Goal: Information Seeking & Learning: Find specific fact

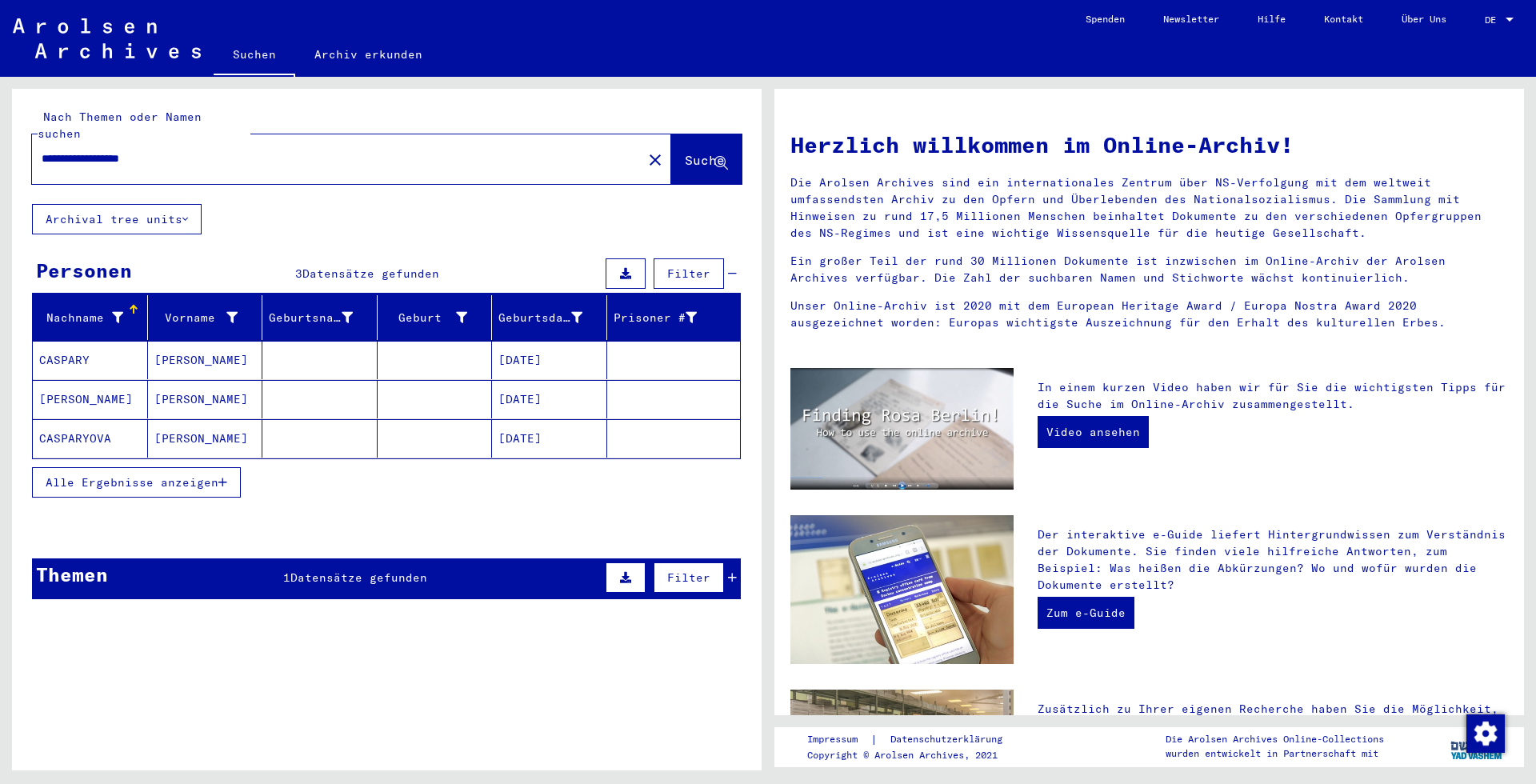
click at [257, 344] on mat-cell "[PERSON_NAME]" at bounding box center [206, 360] width 115 height 38
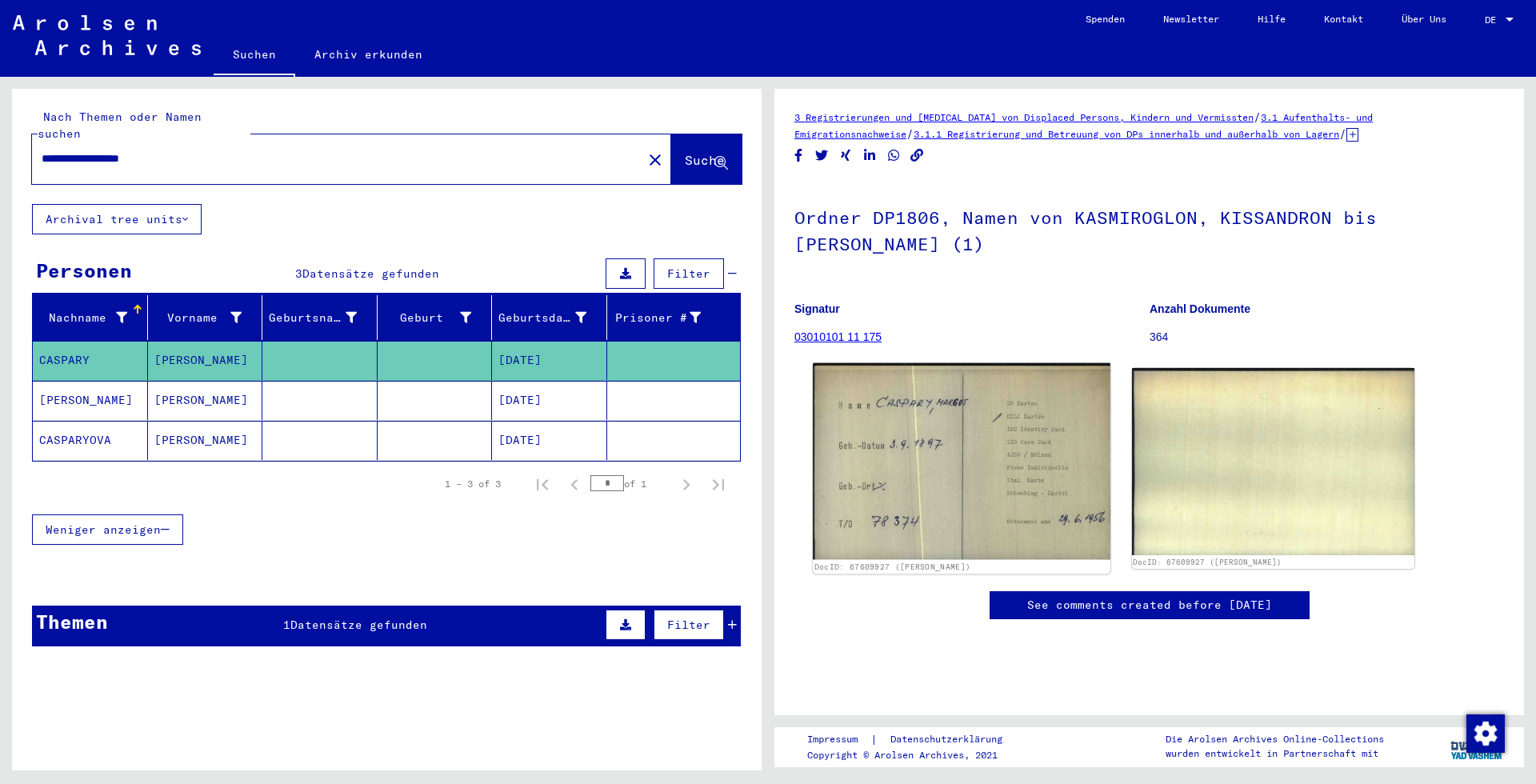
click at [906, 408] on div "DocID: 67609927 ([PERSON_NAME])" at bounding box center [961, 469] width 297 height 211
click at [906, 408] on img at bounding box center [961, 462] width 297 height 197
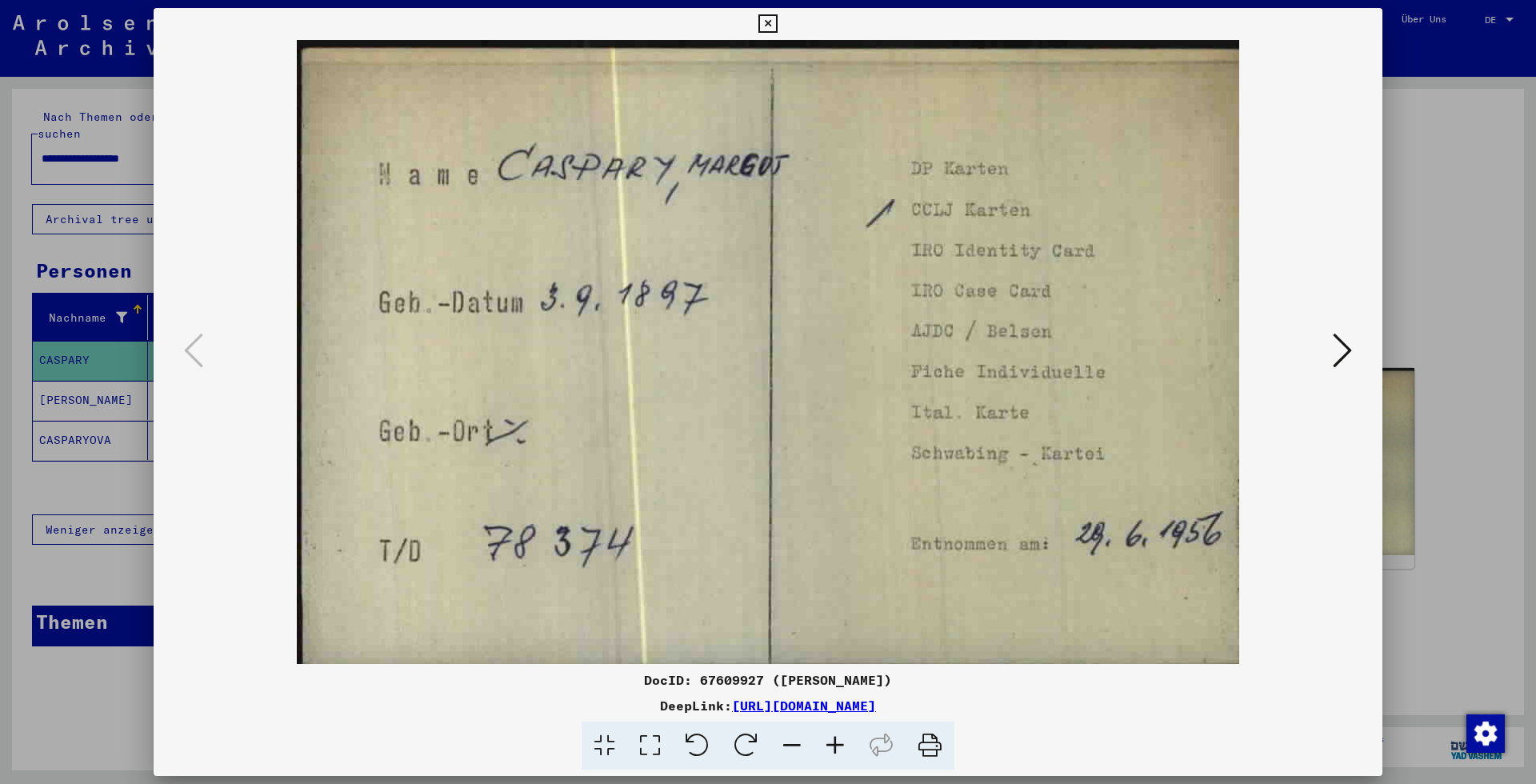
click at [1431, 210] on div at bounding box center [768, 392] width 1536 height 784
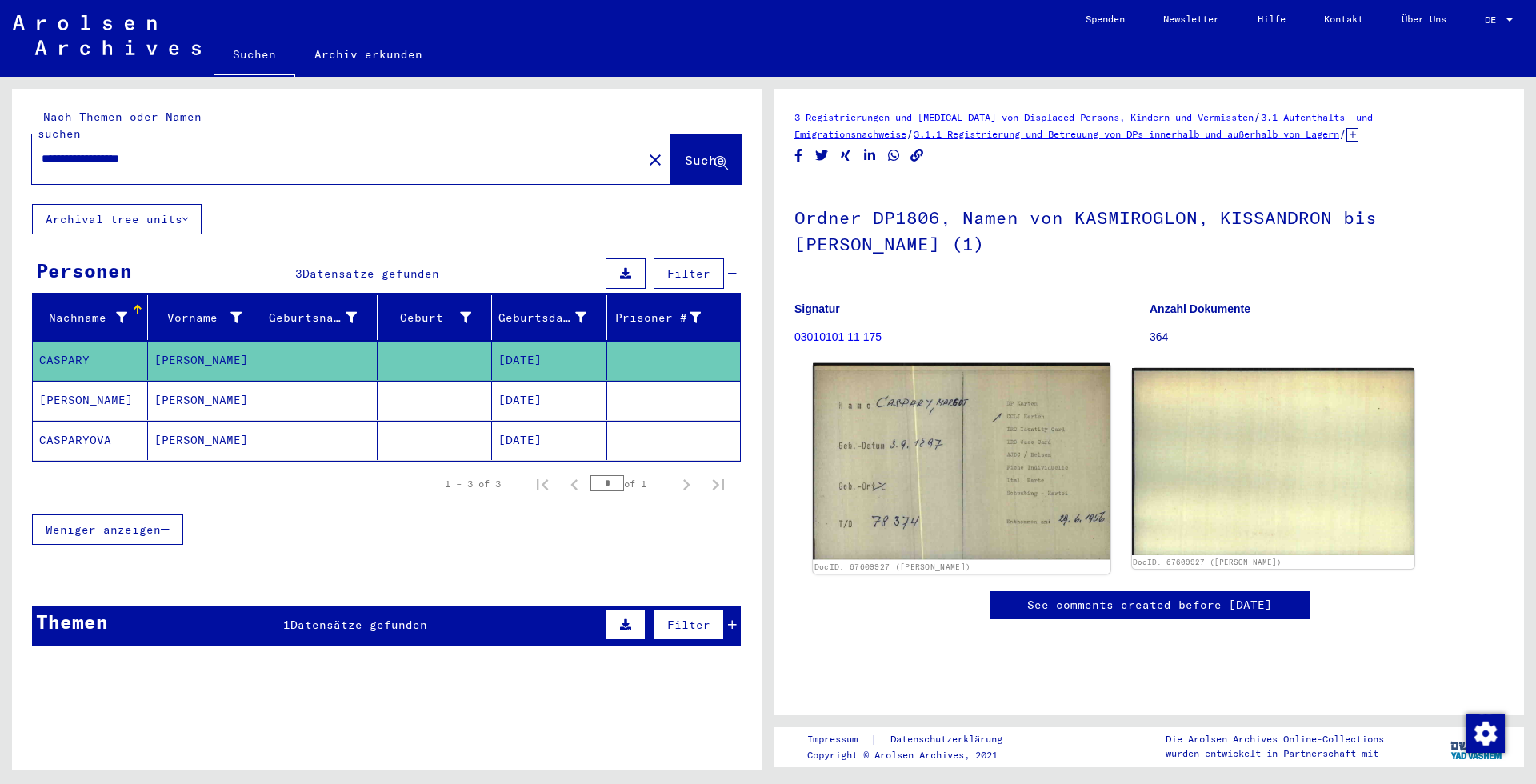
click at [943, 406] on img at bounding box center [961, 462] width 297 height 197
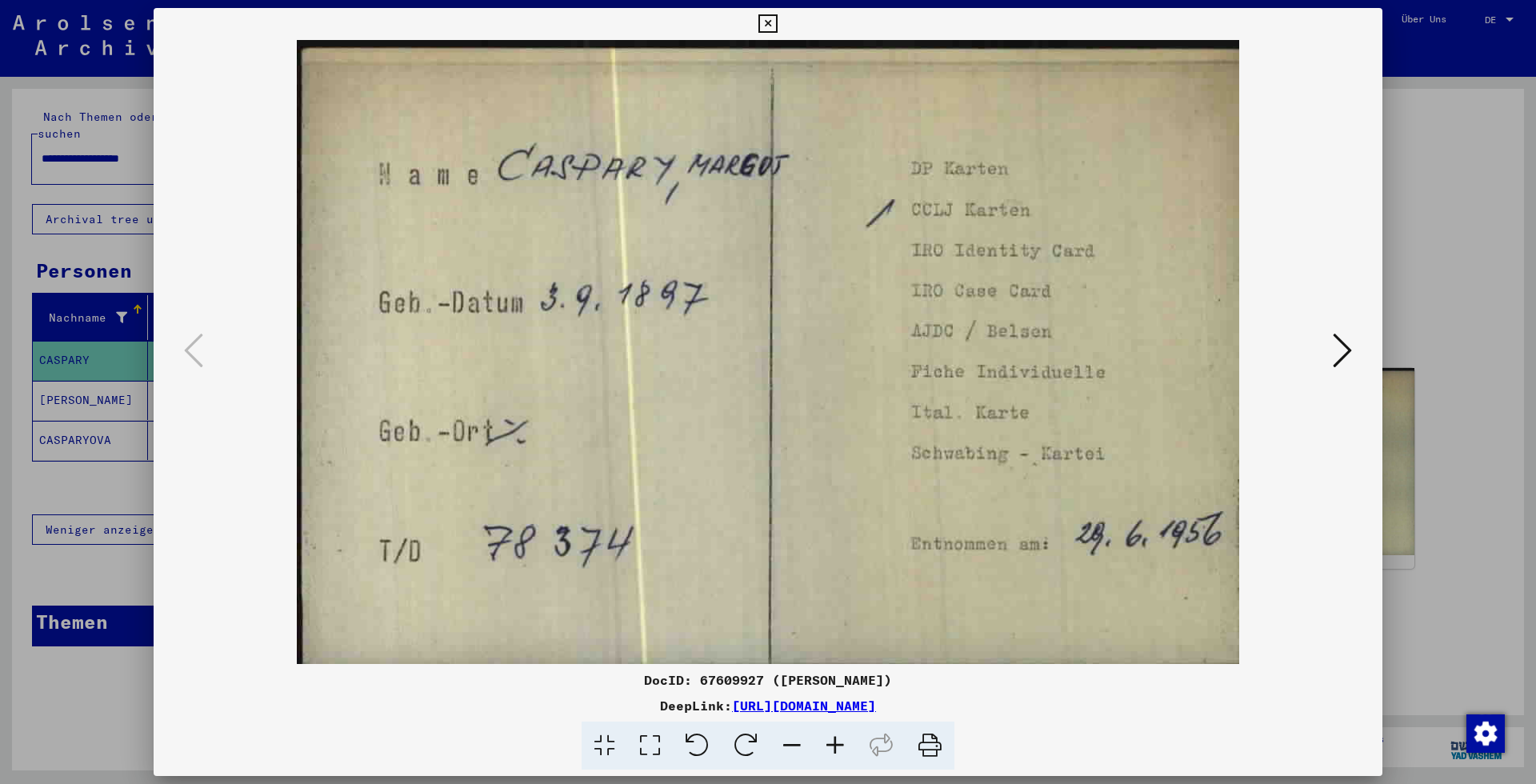
click at [1418, 256] on div at bounding box center [768, 392] width 1536 height 784
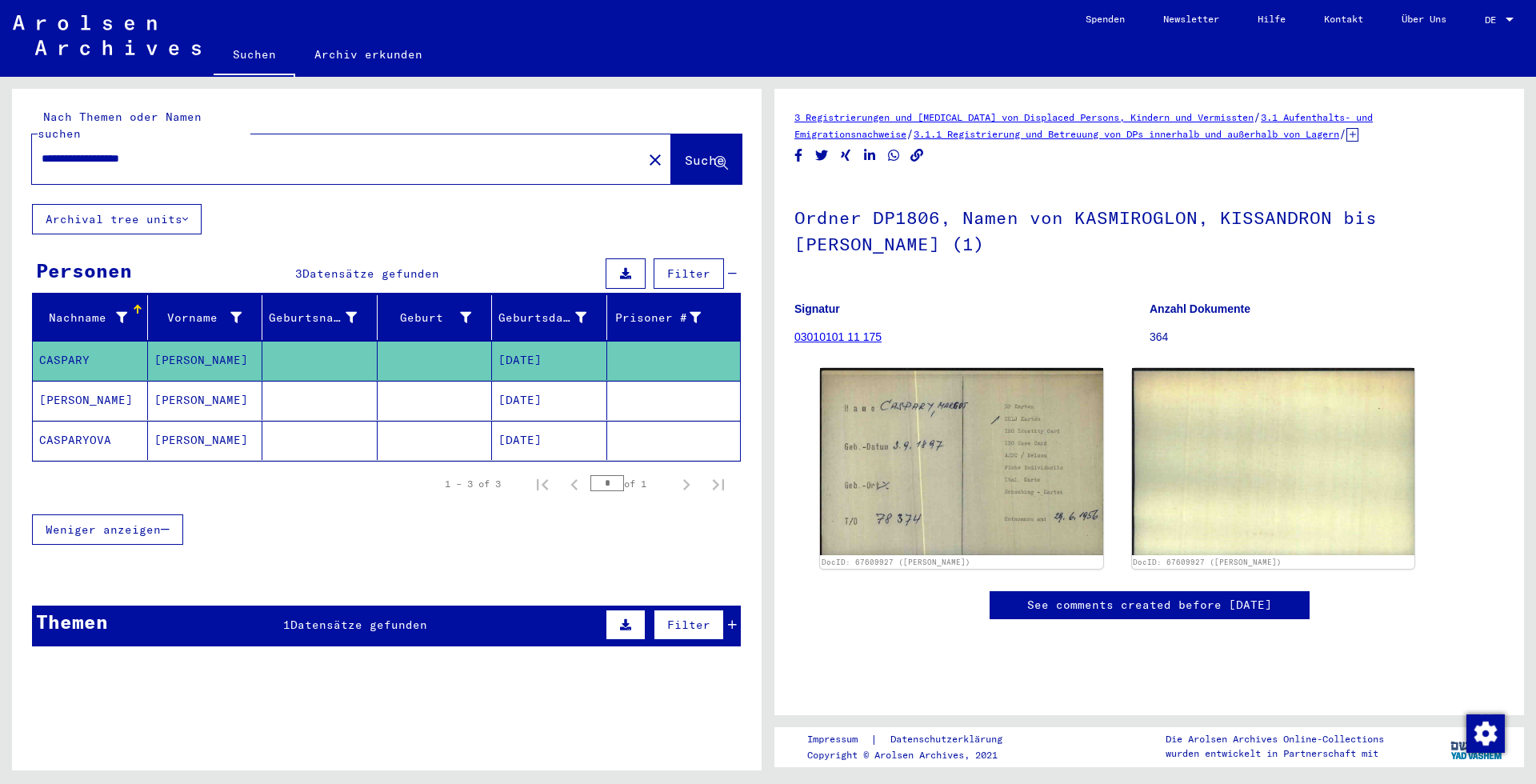
click at [481, 390] on mat-cell at bounding box center [435, 400] width 115 height 39
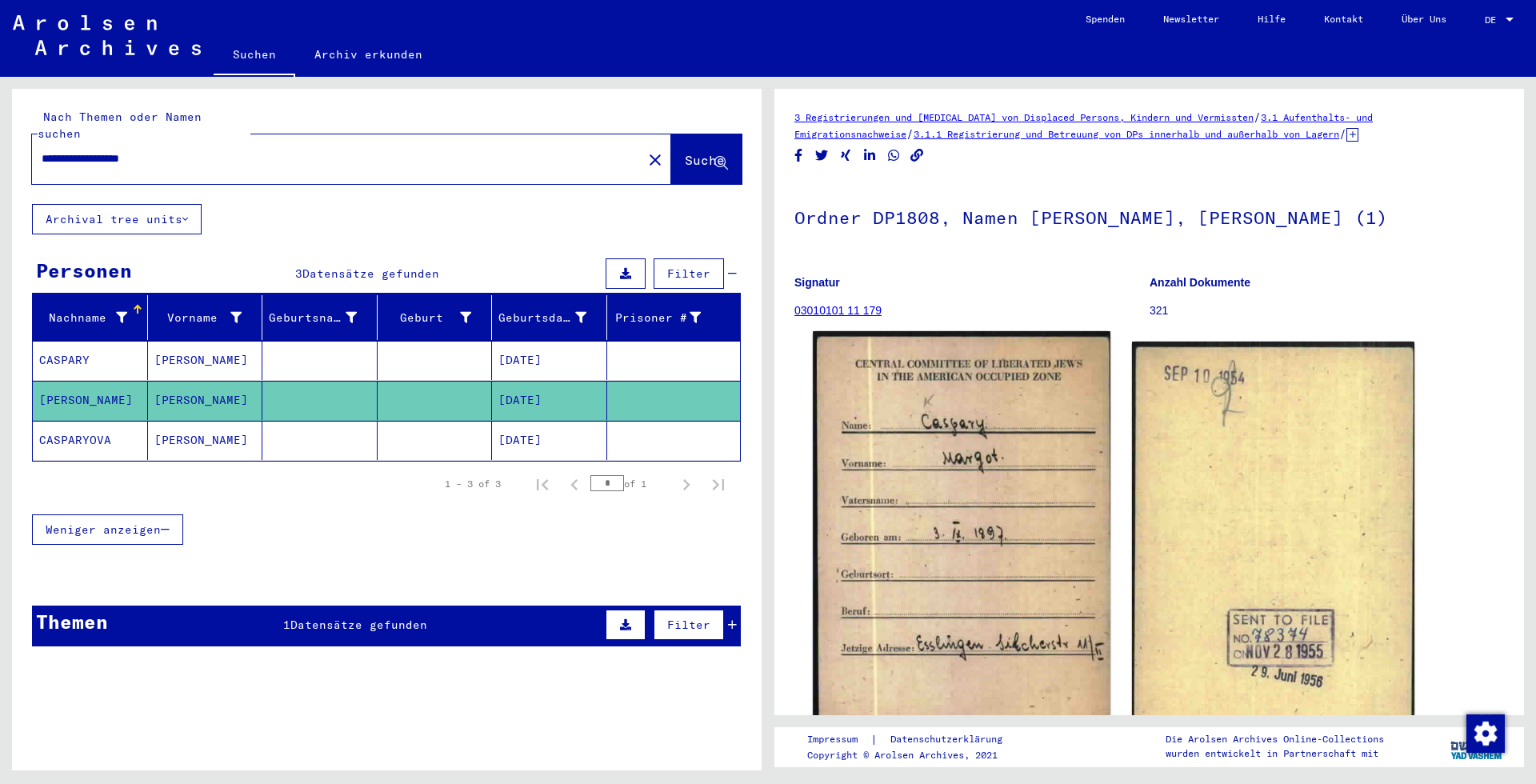
scroll to position [86, 0]
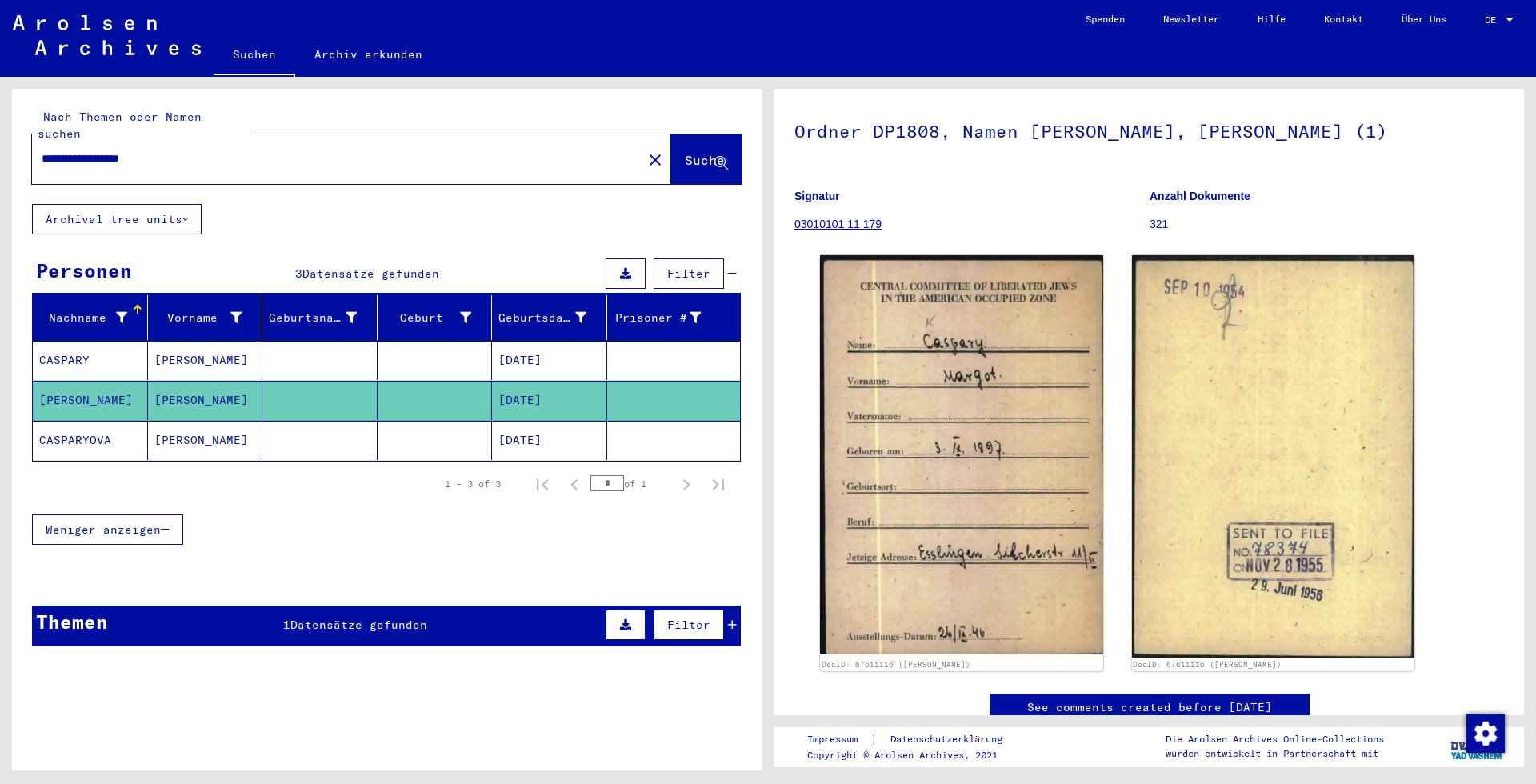
click at [444, 420] on mat-cell at bounding box center [435, 440] width 115 height 39
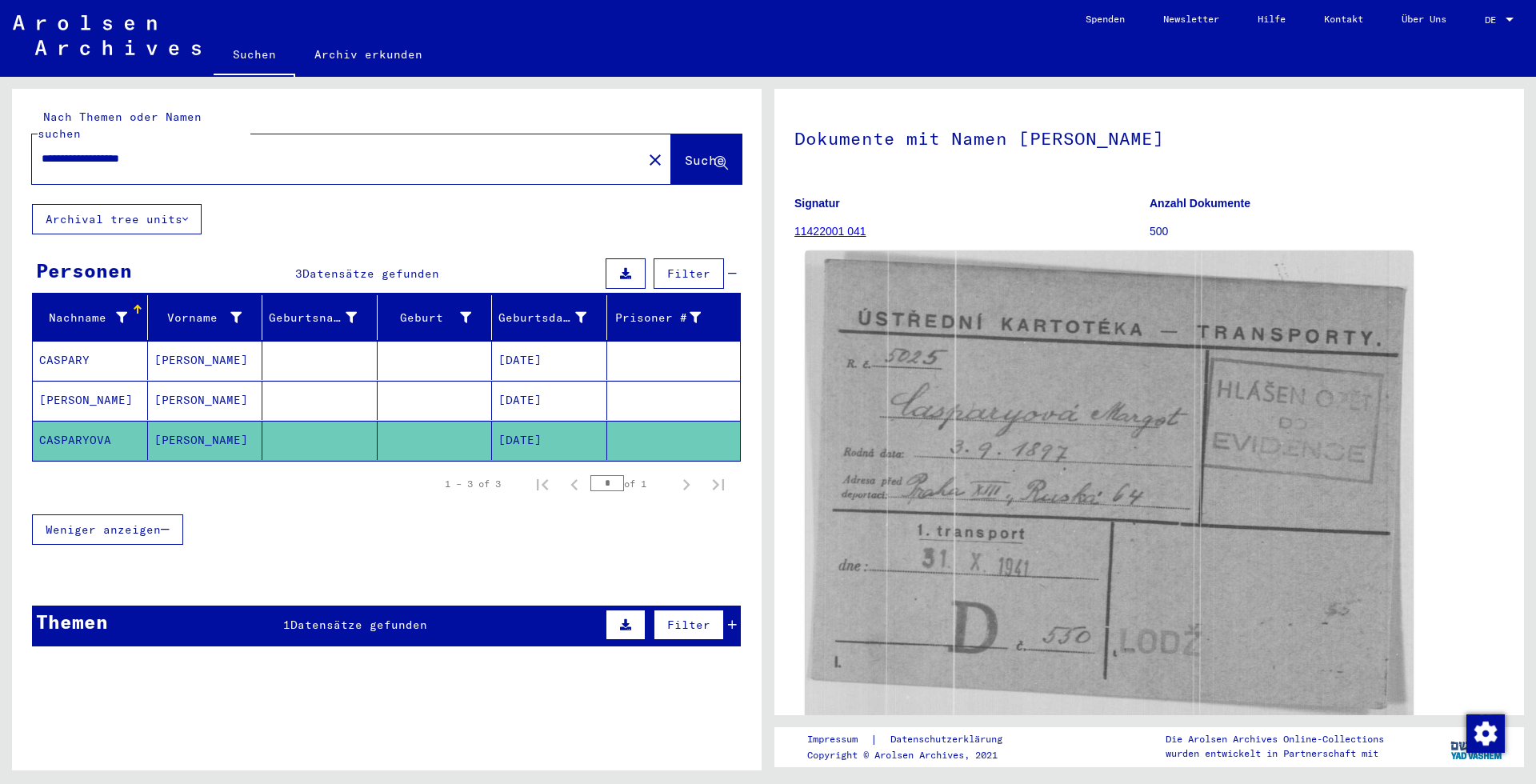
scroll to position [86, 0]
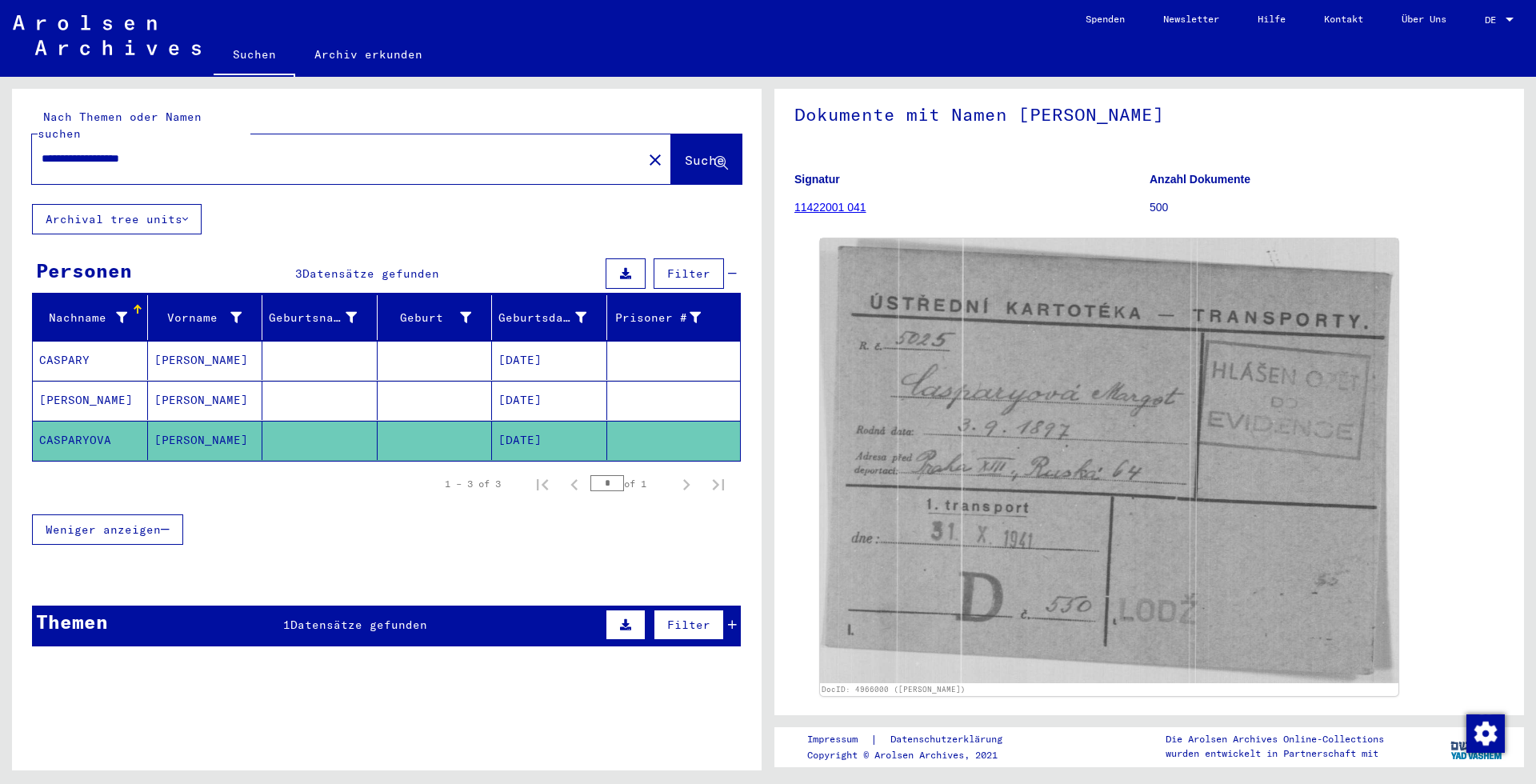
click at [439, 382] on mat-cell at bounding box center [435, 400] width 115 height 39
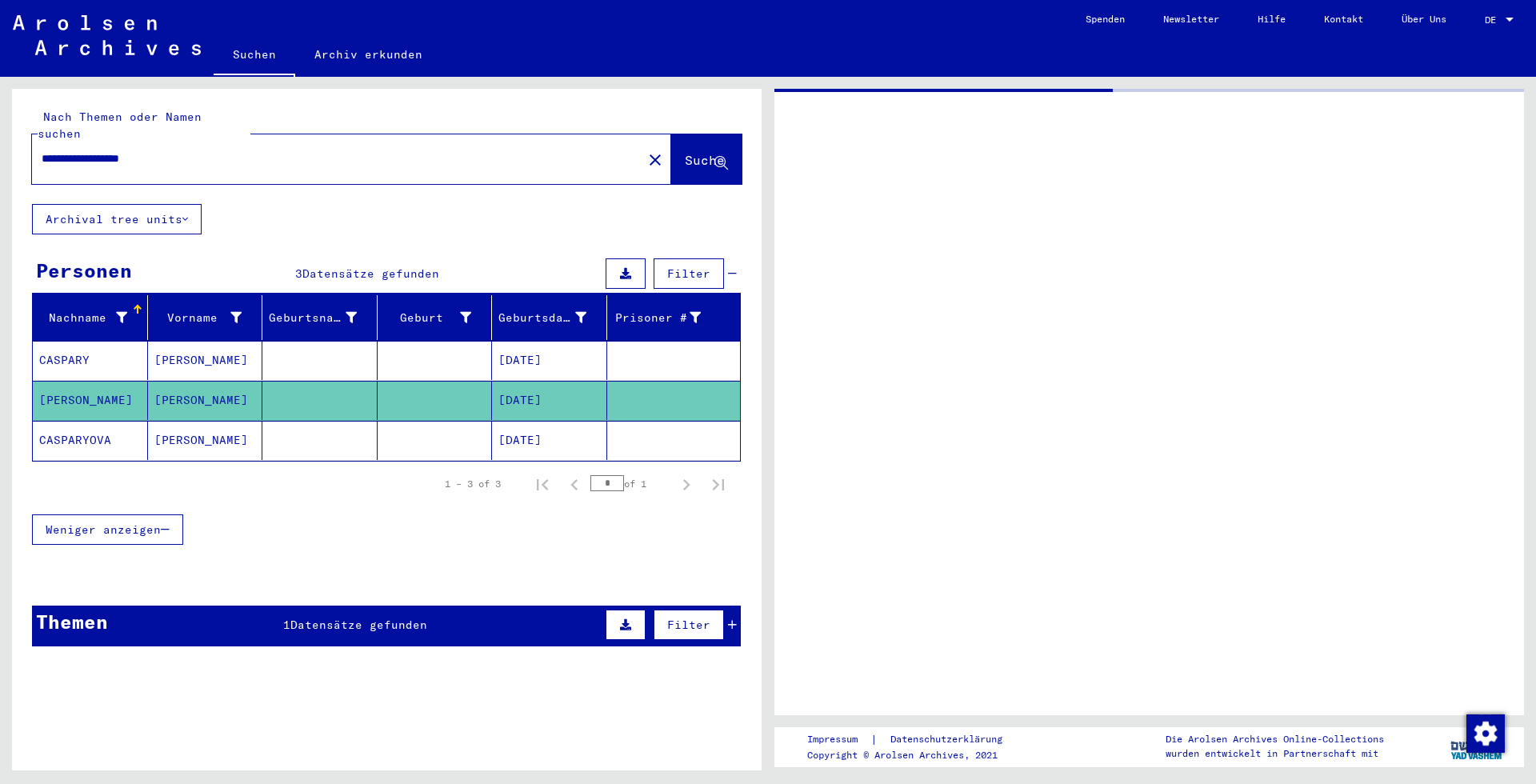
click at [347, 618] on div "Themen 1 Datensätze gefunden Filter" at bounding box center [387, 626] width 709 height 41
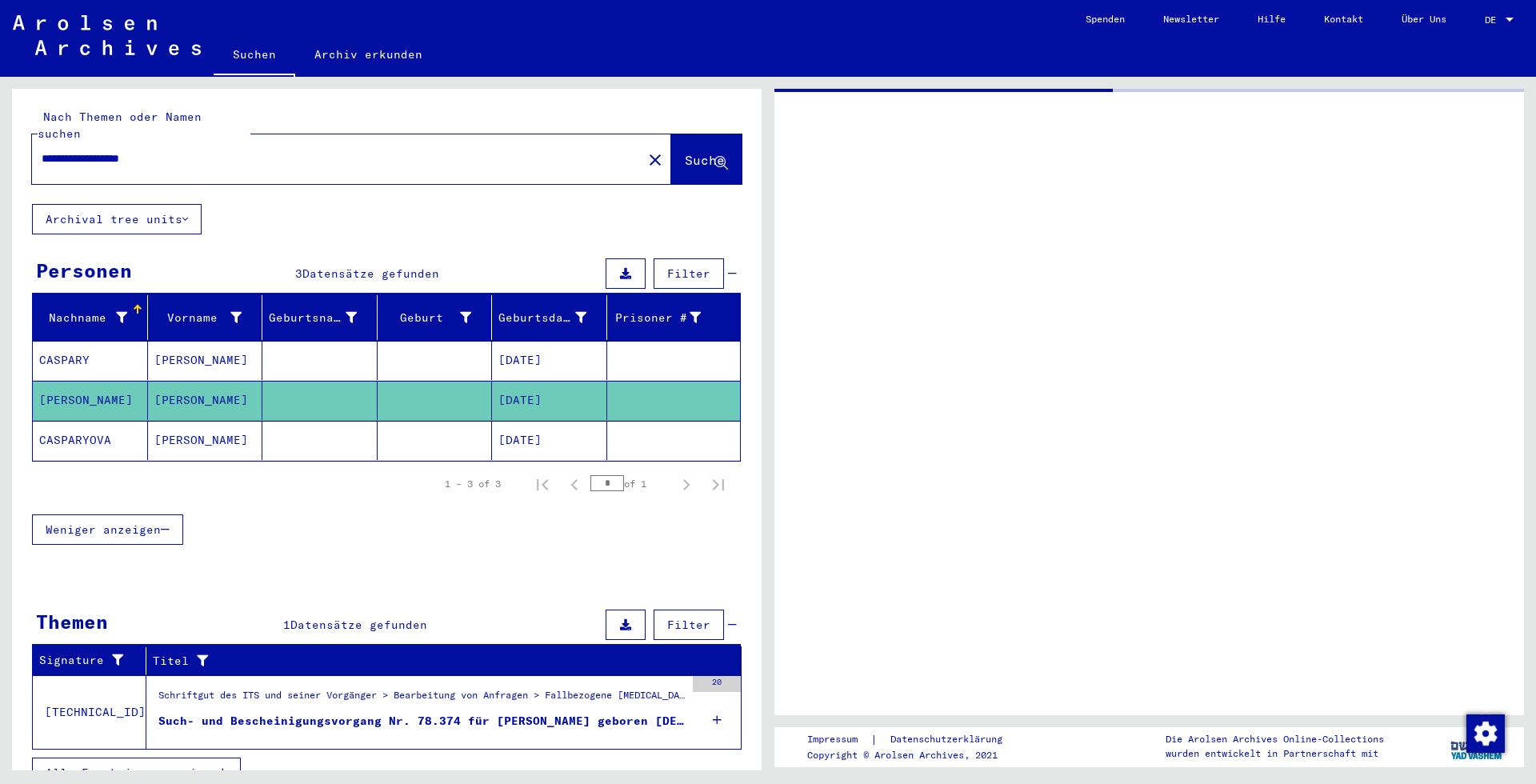
click at [343, 690] on div "Schriftgut des ITS und seiner Vorgänger > Bearbeitung von Anfragen > Fallbezoge…" at bounding box center [421, 699] width 527 height 22
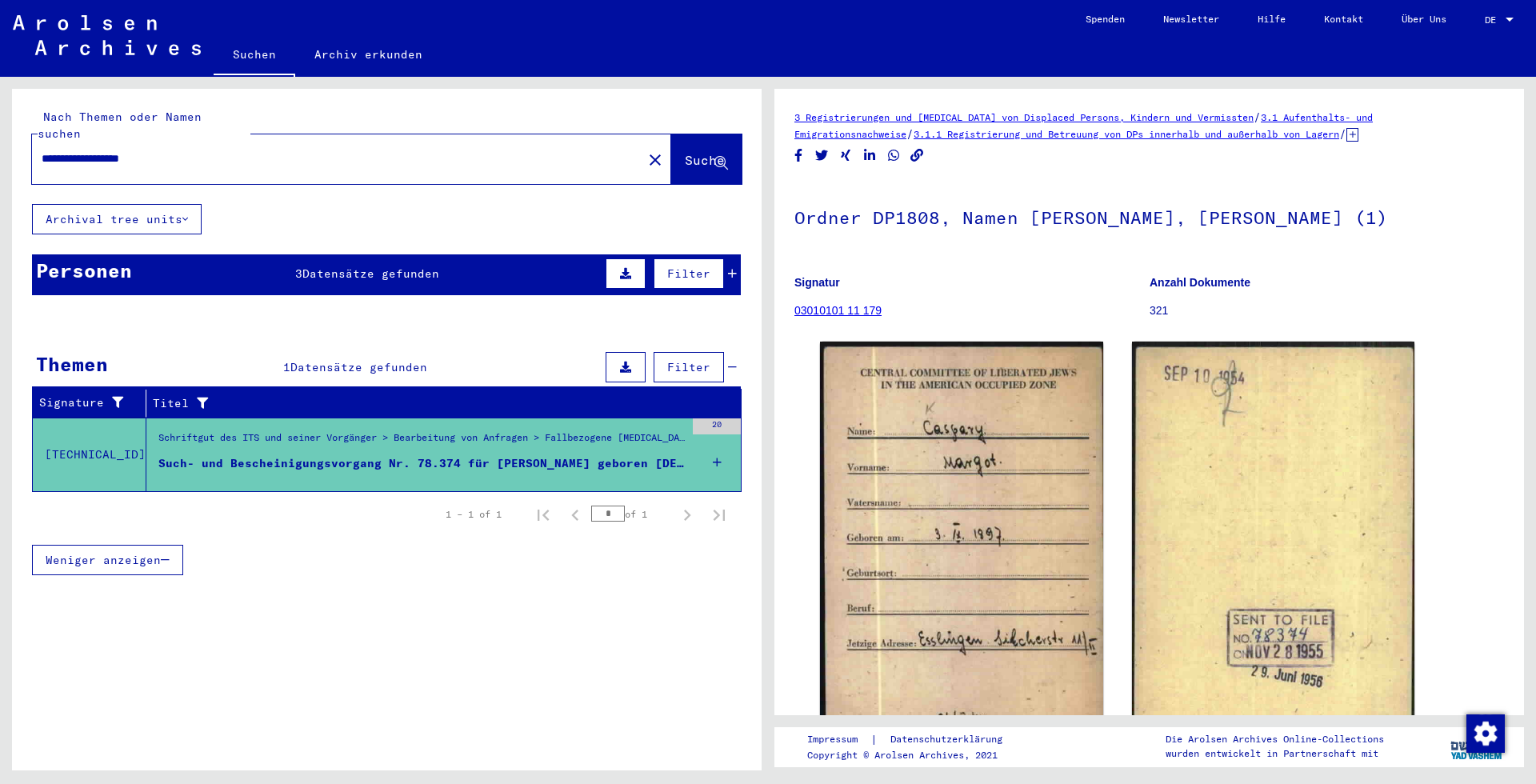
click at [362, 255] on div "Personen 3 Datensätze gefunden Filter" at bounding box center [387, 275] width 709 height 41
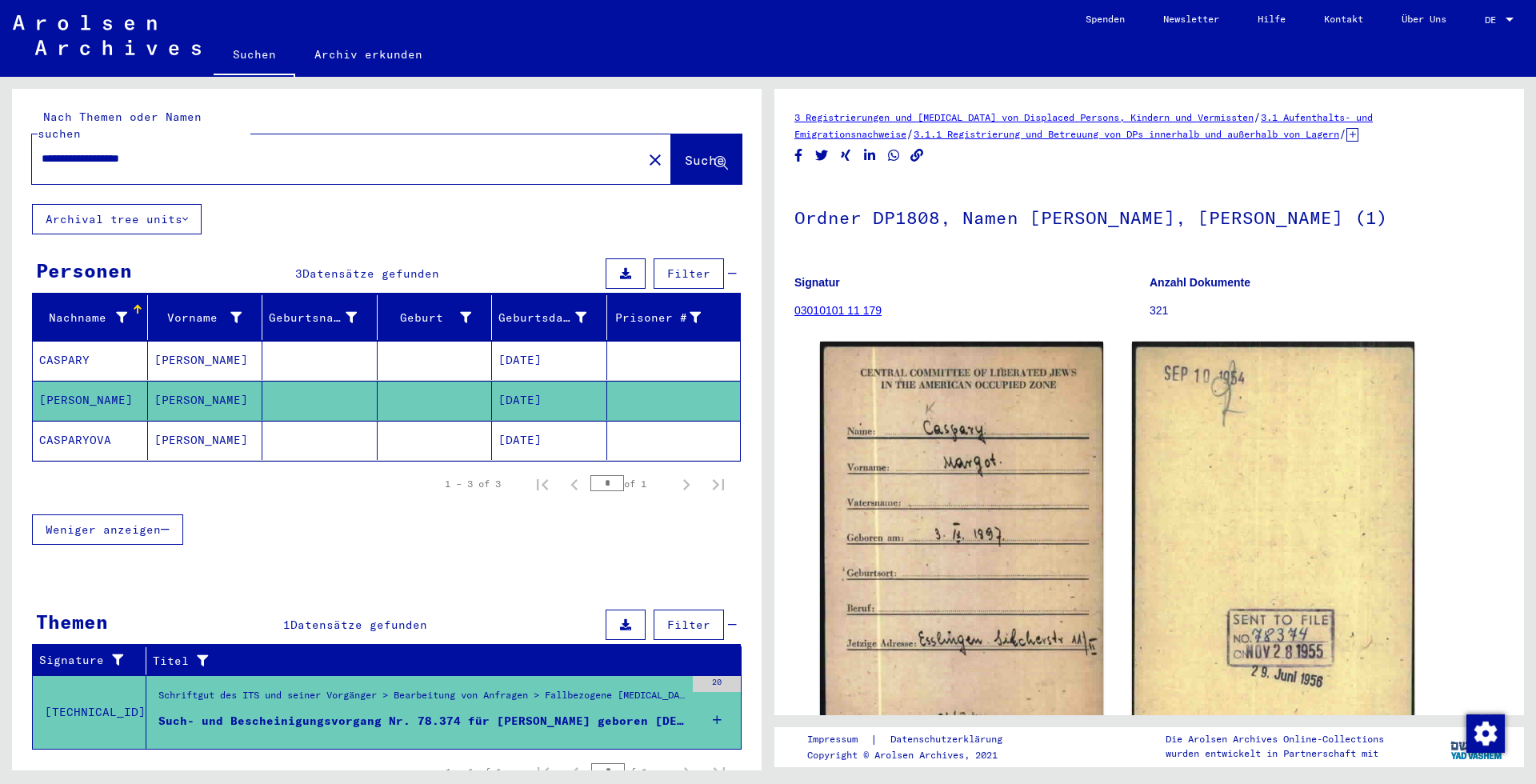
drag, startPoint x: 96, startPoint y: 147, endPoint x: 622, endPoint y: 144, distance: 526.0
click at [622, 150] on input "**********" at bounding box center [336, 158] width 591 height 16
type input "**********"
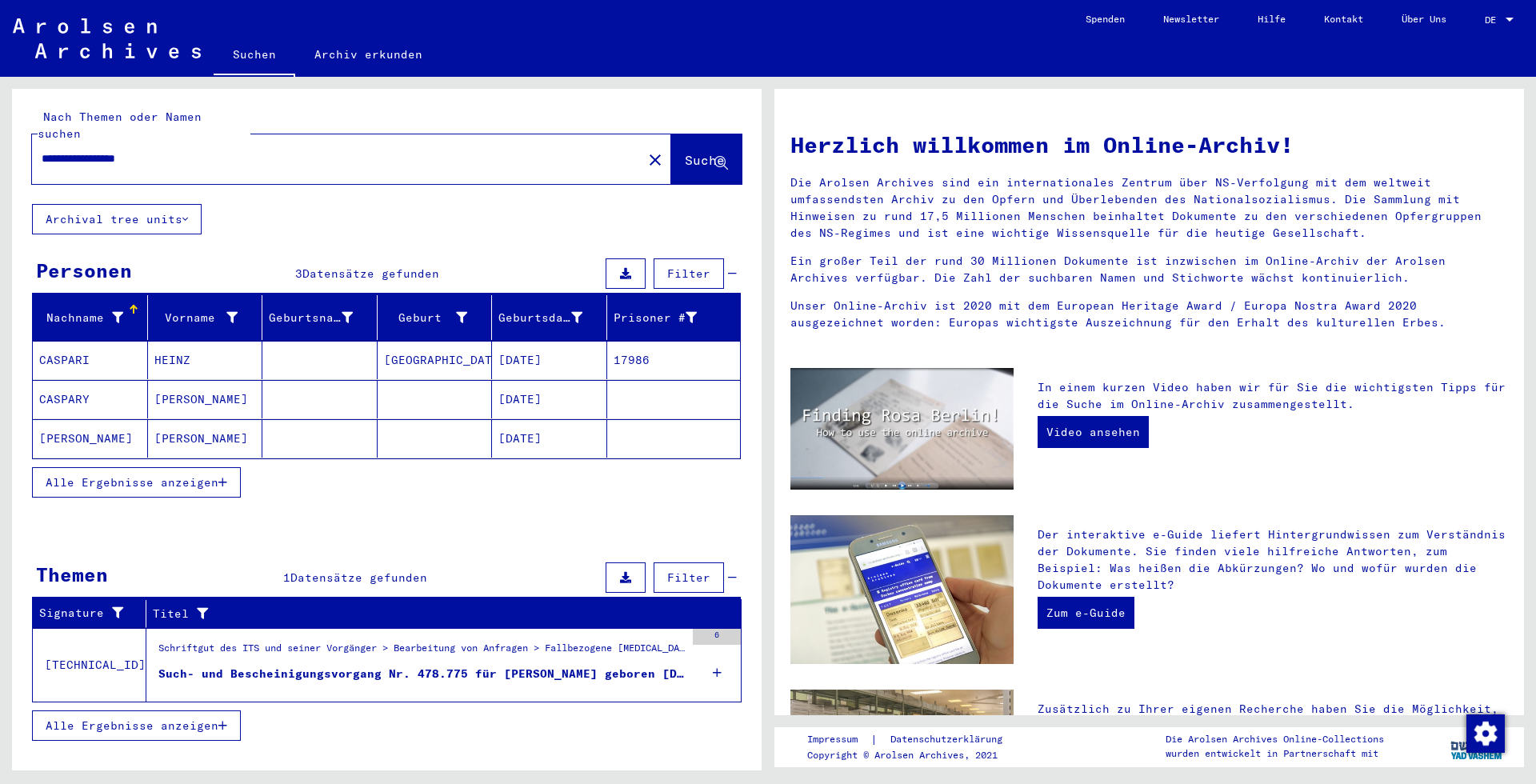
click at [202, 150] on input "**********" at bounding box center [332, 158] width 582 height 16
click at [351, 641] on div "Schriftgut des ITS und seiner Vorgänger > Bearbeitung von Anfragen > Fallbezoge…" at bounding box center [421, 652] width 527 height 22
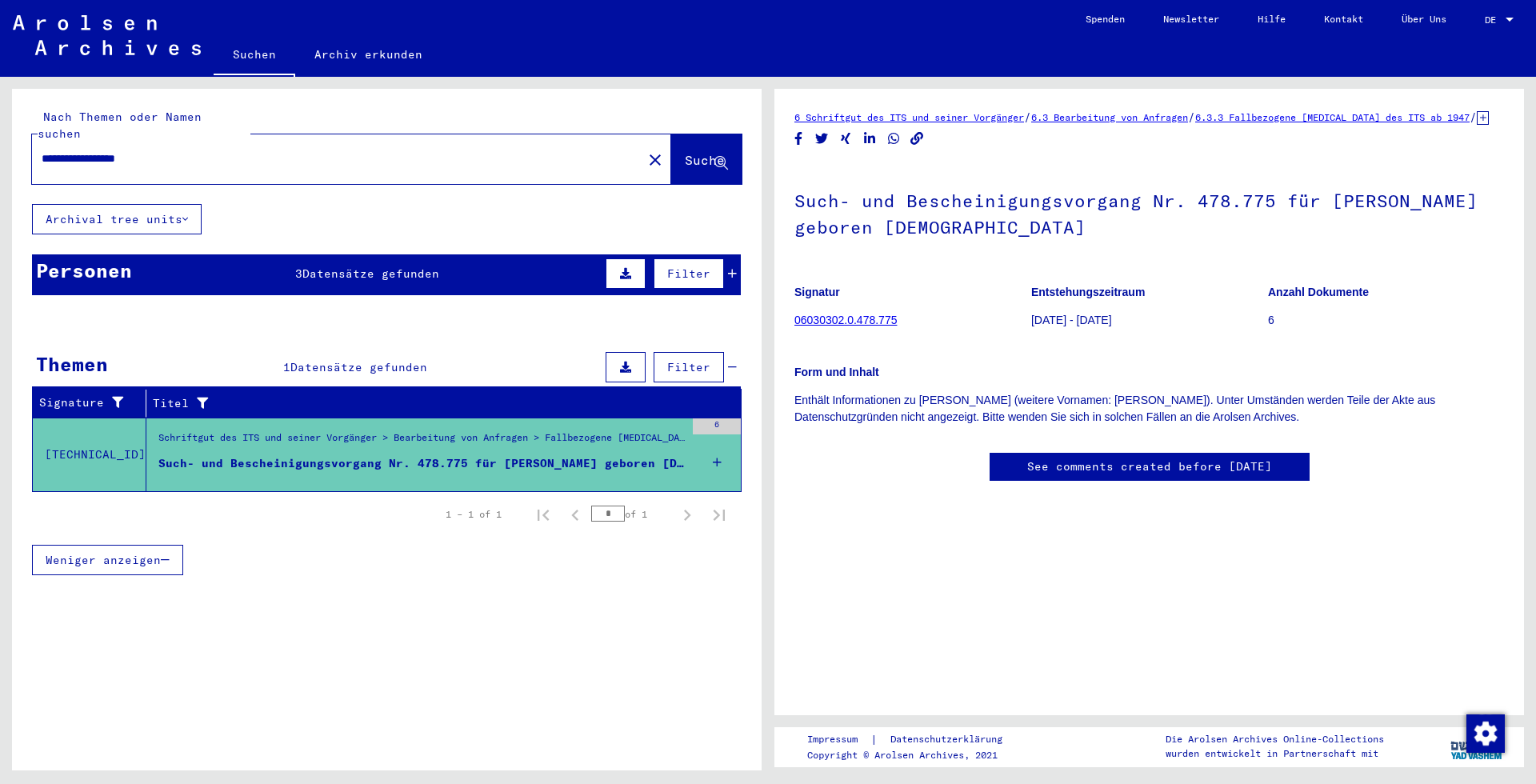
click at [310, 305] on div "Geburtsname" at bounding box center [322, 318] width 108 height 26
click at [325, 266] on div "Personen 3 Datensätze gefunden Filter" at bounding box center [387, 275] width 709 height 41
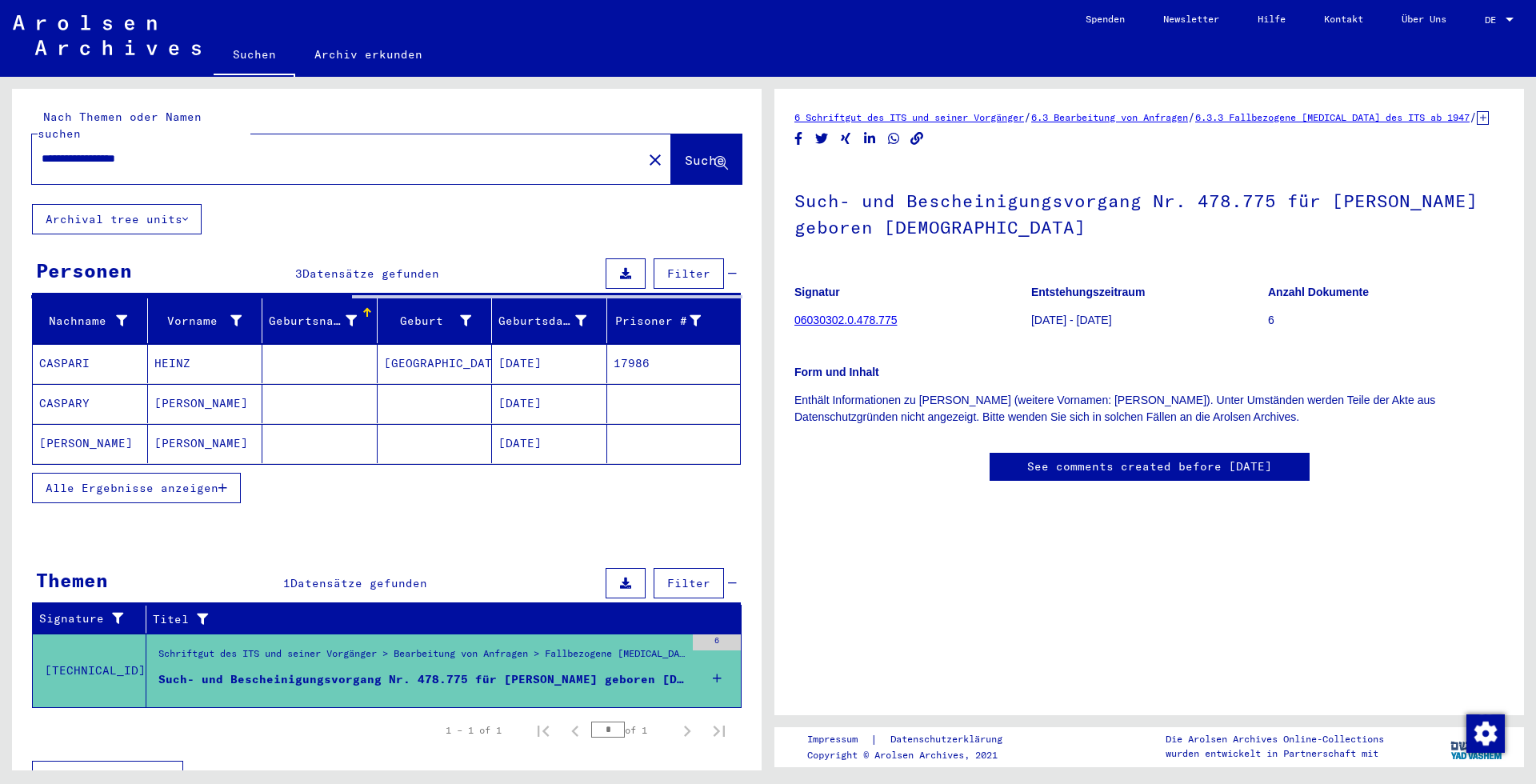
click at [302, 344] on mat-cell at bounding box center [320, 364] width 115 height 39
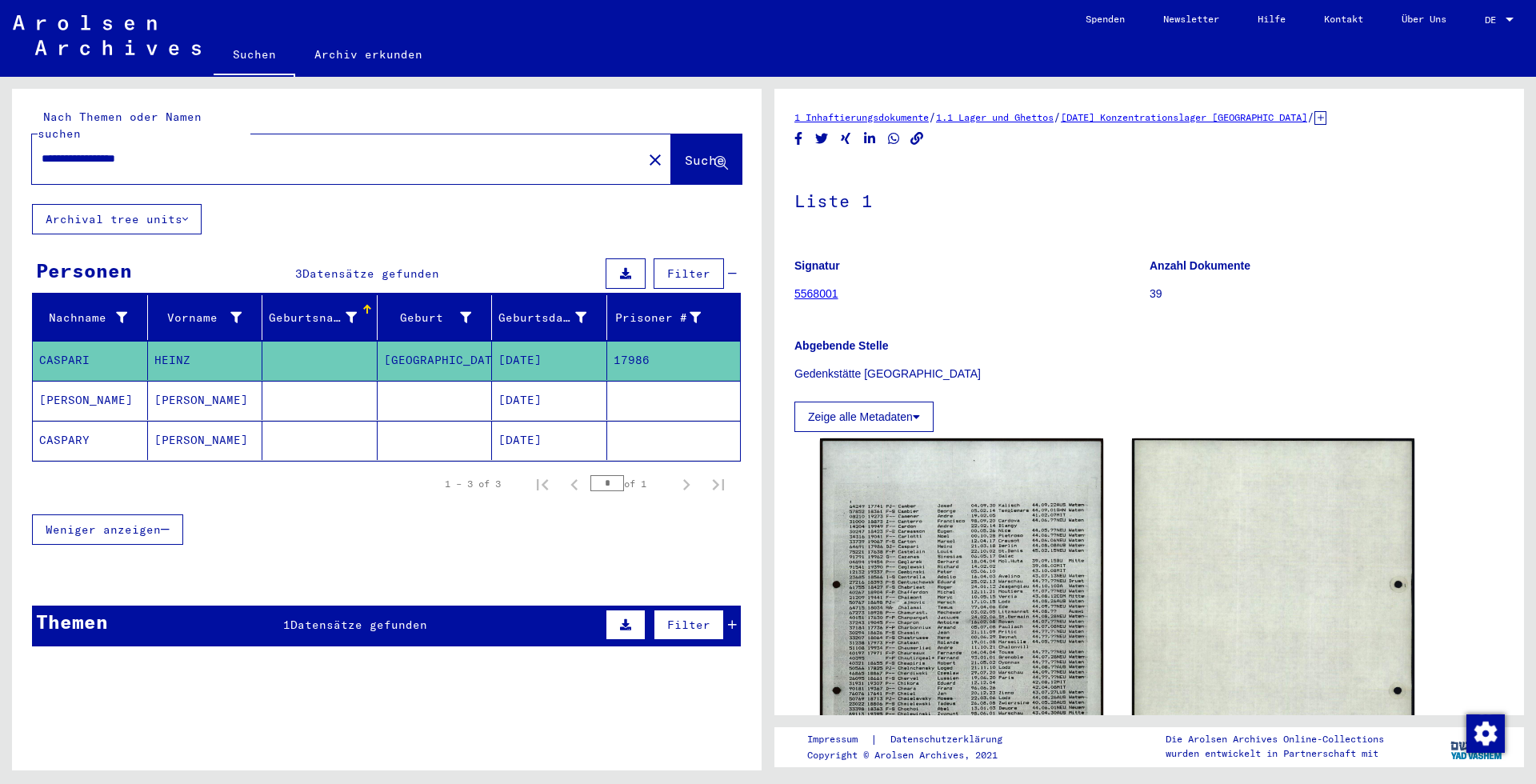
click at [329, 381] on mat-cell at bounding box center [320, 400] width 115 height 39
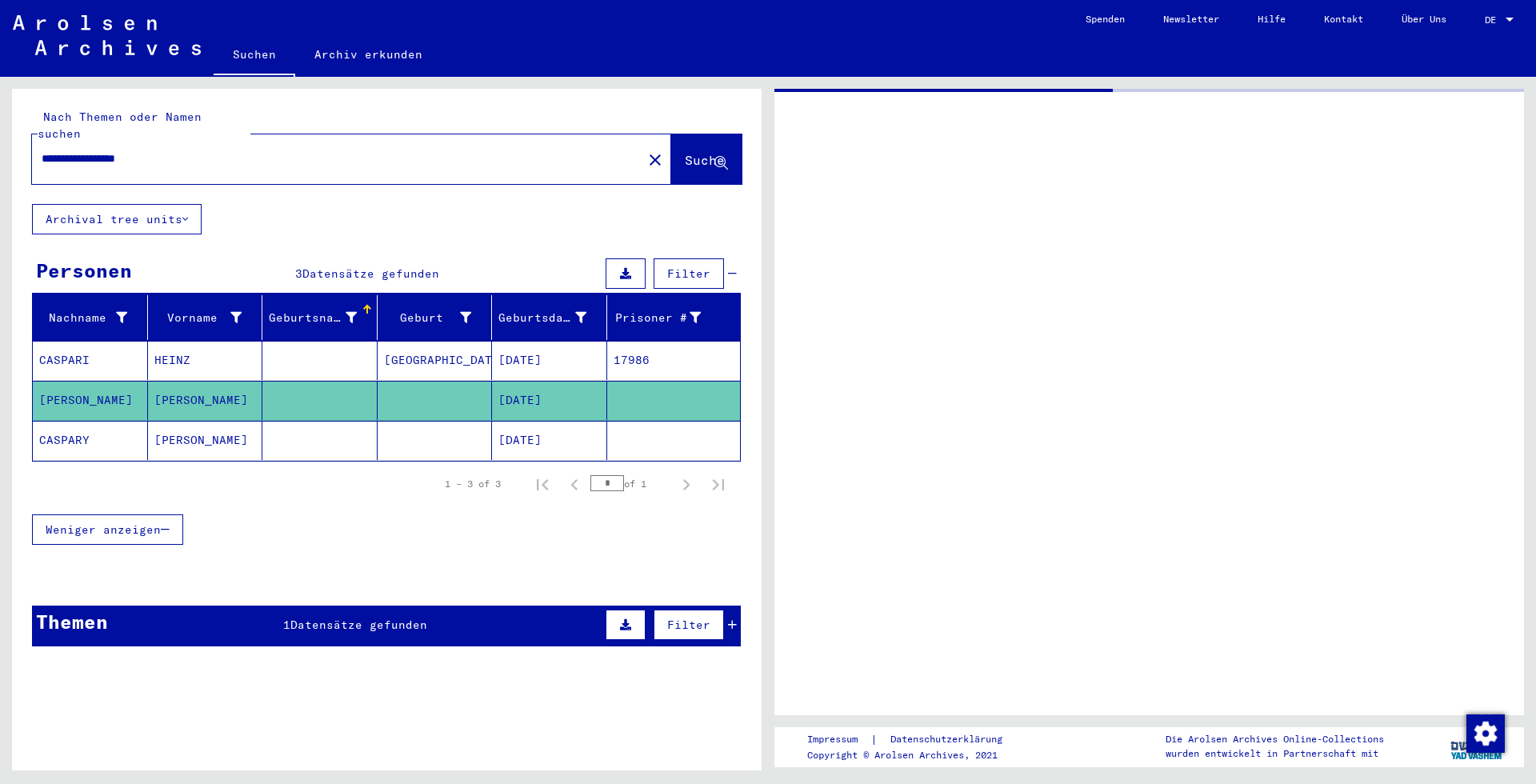
click at [352, 347] on mat-cell at bounding box center [320, 360] width 115 height 39
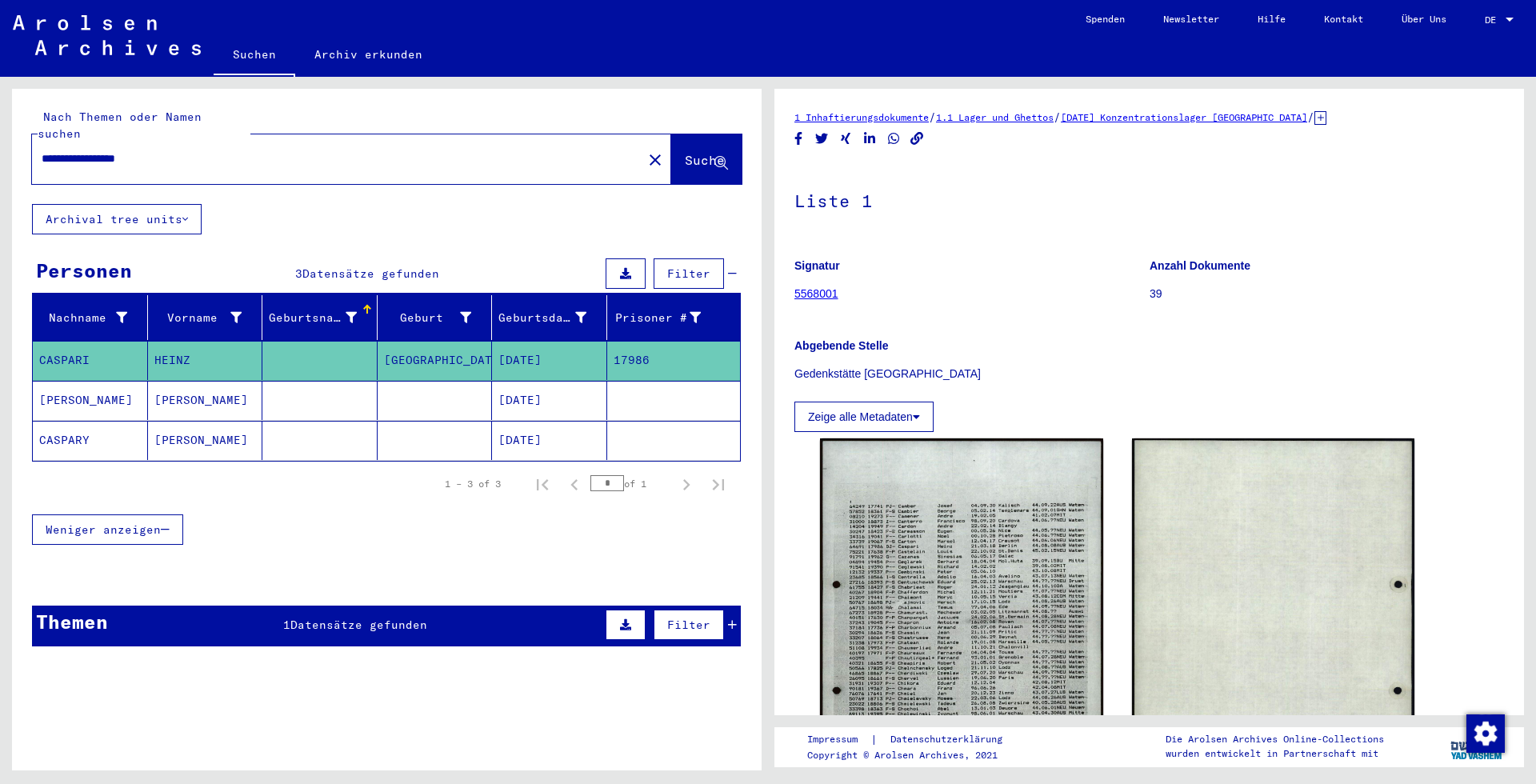
click at [354, 381] on mat-cell at bounding box center [320, 400] width 115 height 39
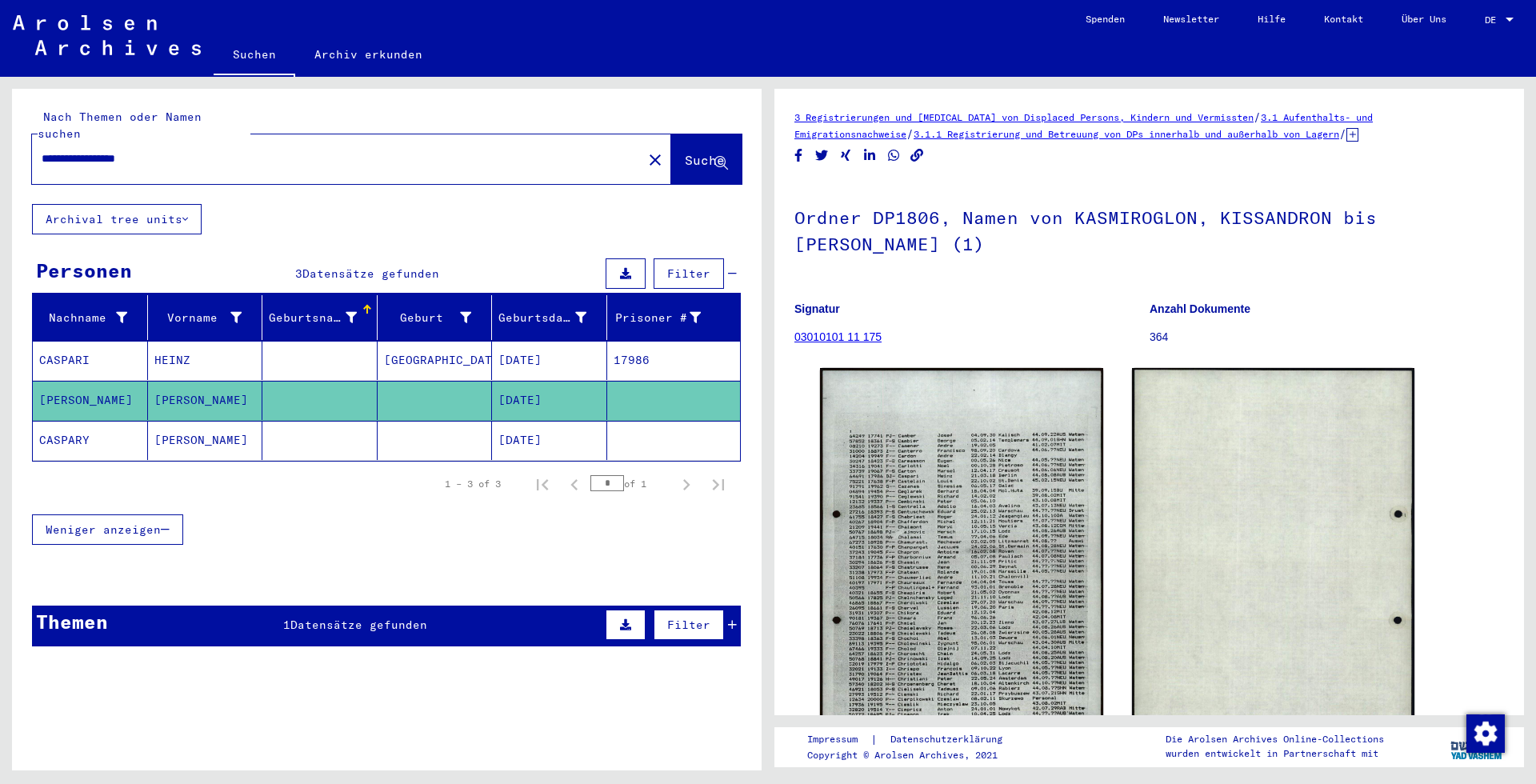
click at [410, 346] on mat-cell "[GEOGRAPHIC_DATA]" at bounding box center [435, 360] width 115 height 39
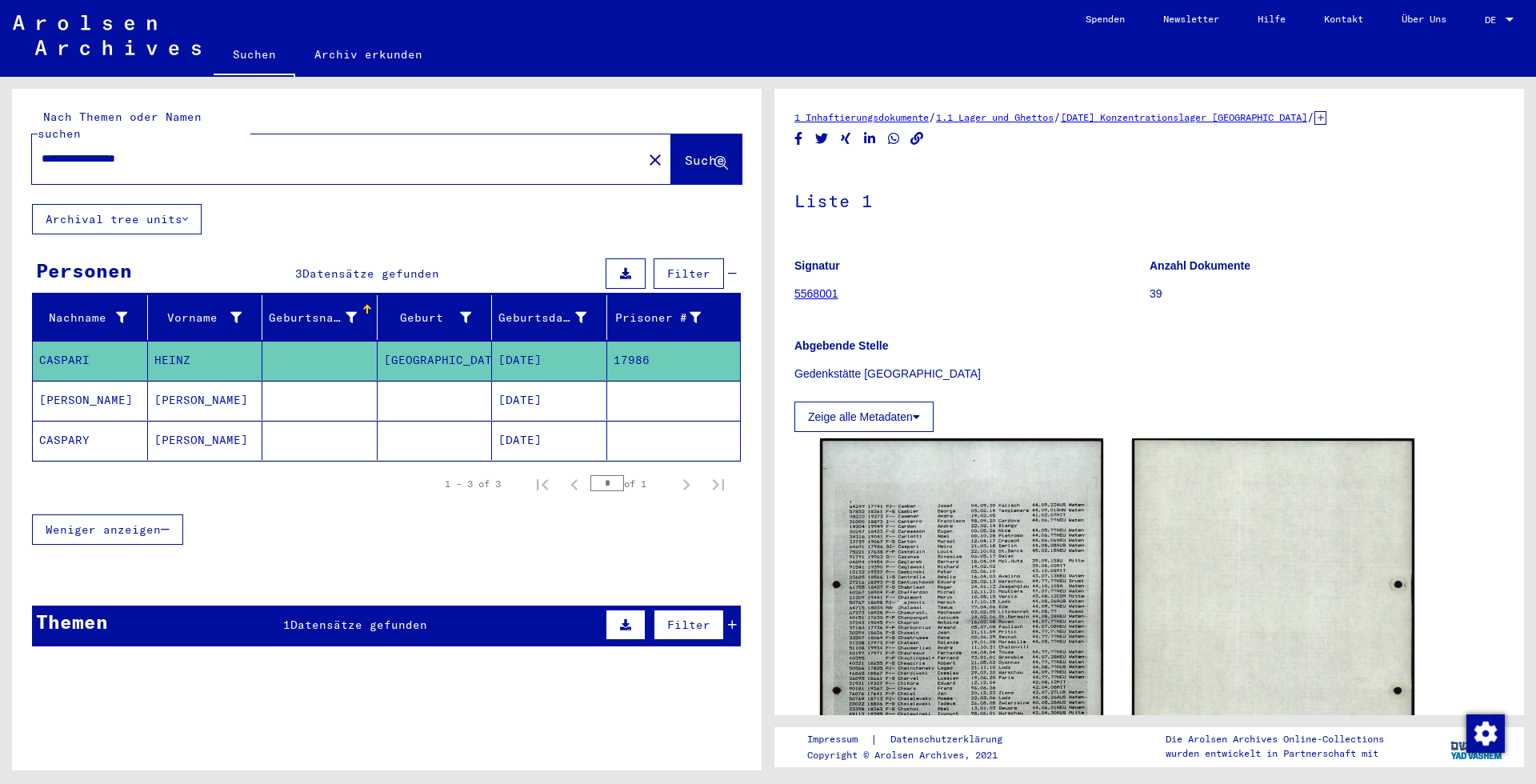
click at [1326, 114] on icon at bounding box center [1320, 117] width 12 height 14
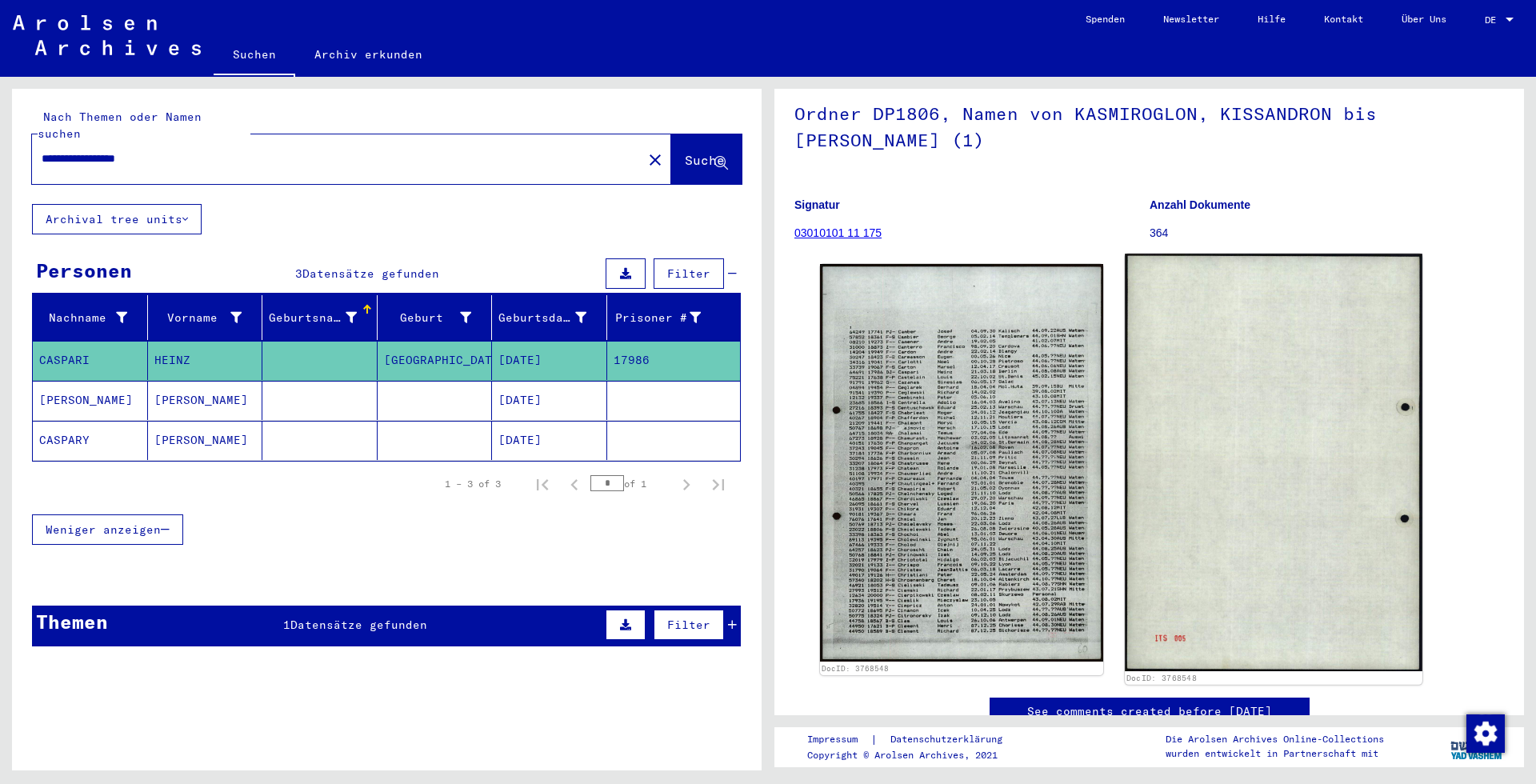
scroll to position [173, 0]
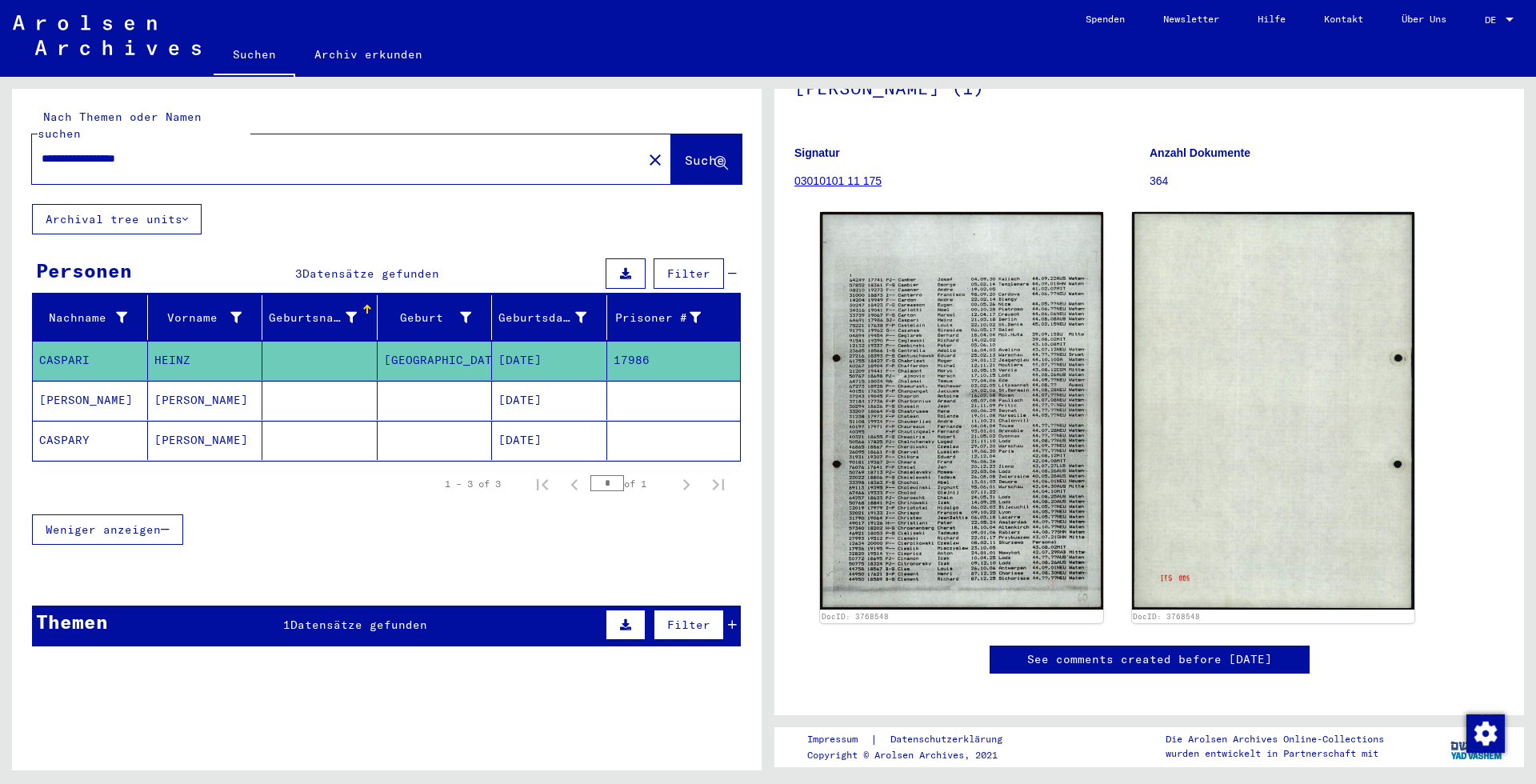
click at [192, 150] on input "**********" at bounding box center [336, 158] width 591 height 16
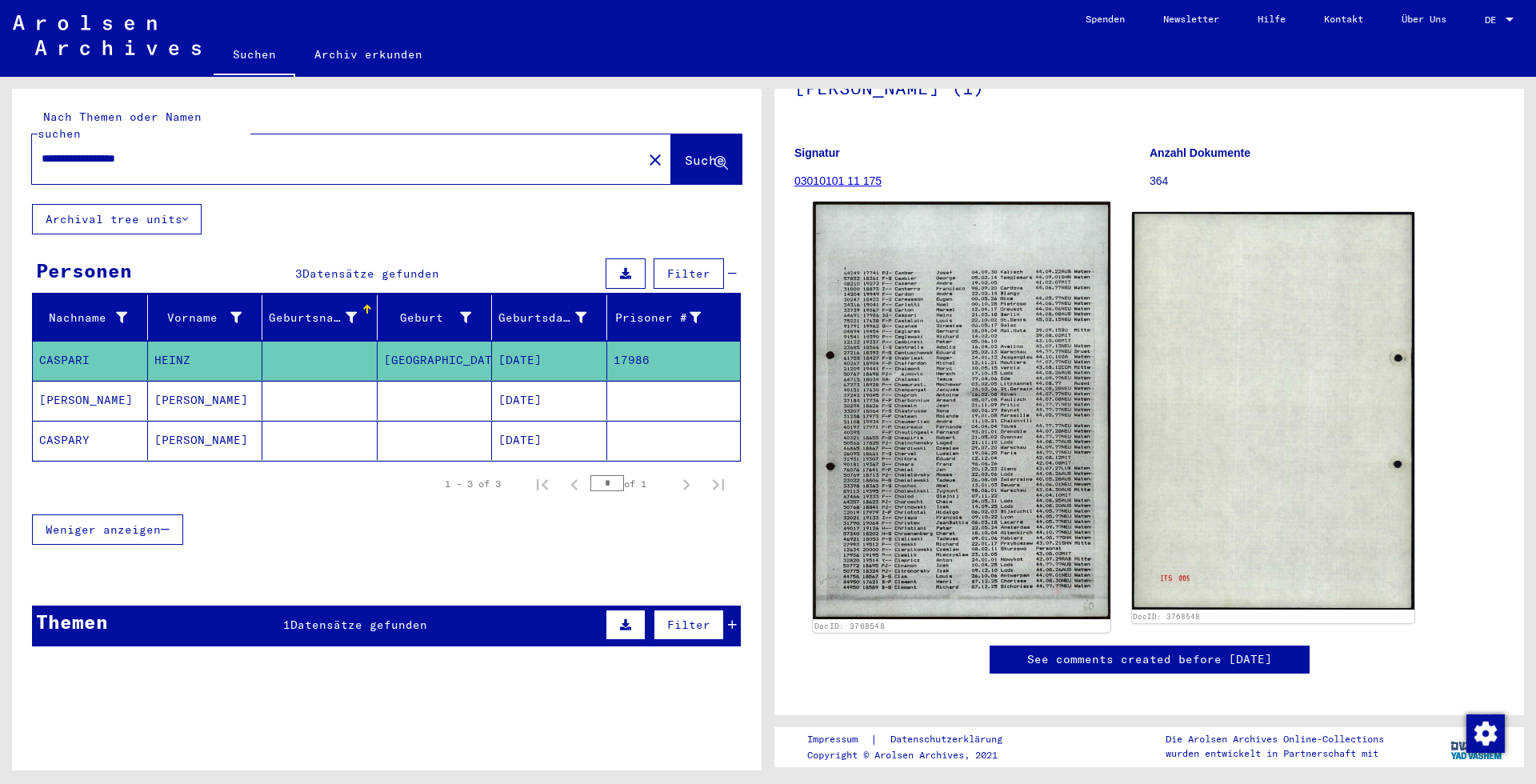
click at [950, 312] on img at bounding box center [961, 410] width 297 height 418
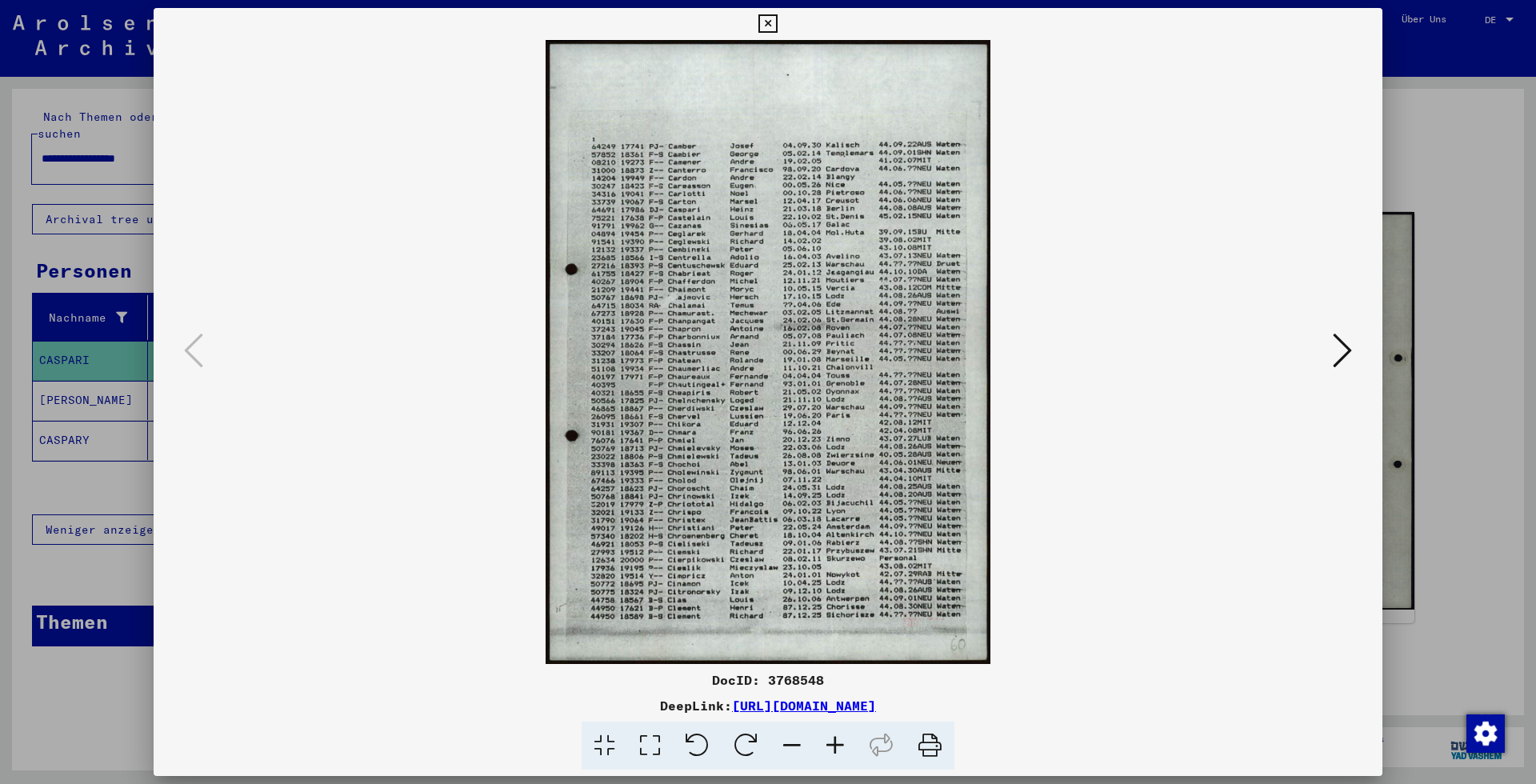
click at [846, 741] on icon at bounding box center [834, 746] width 43 height 49
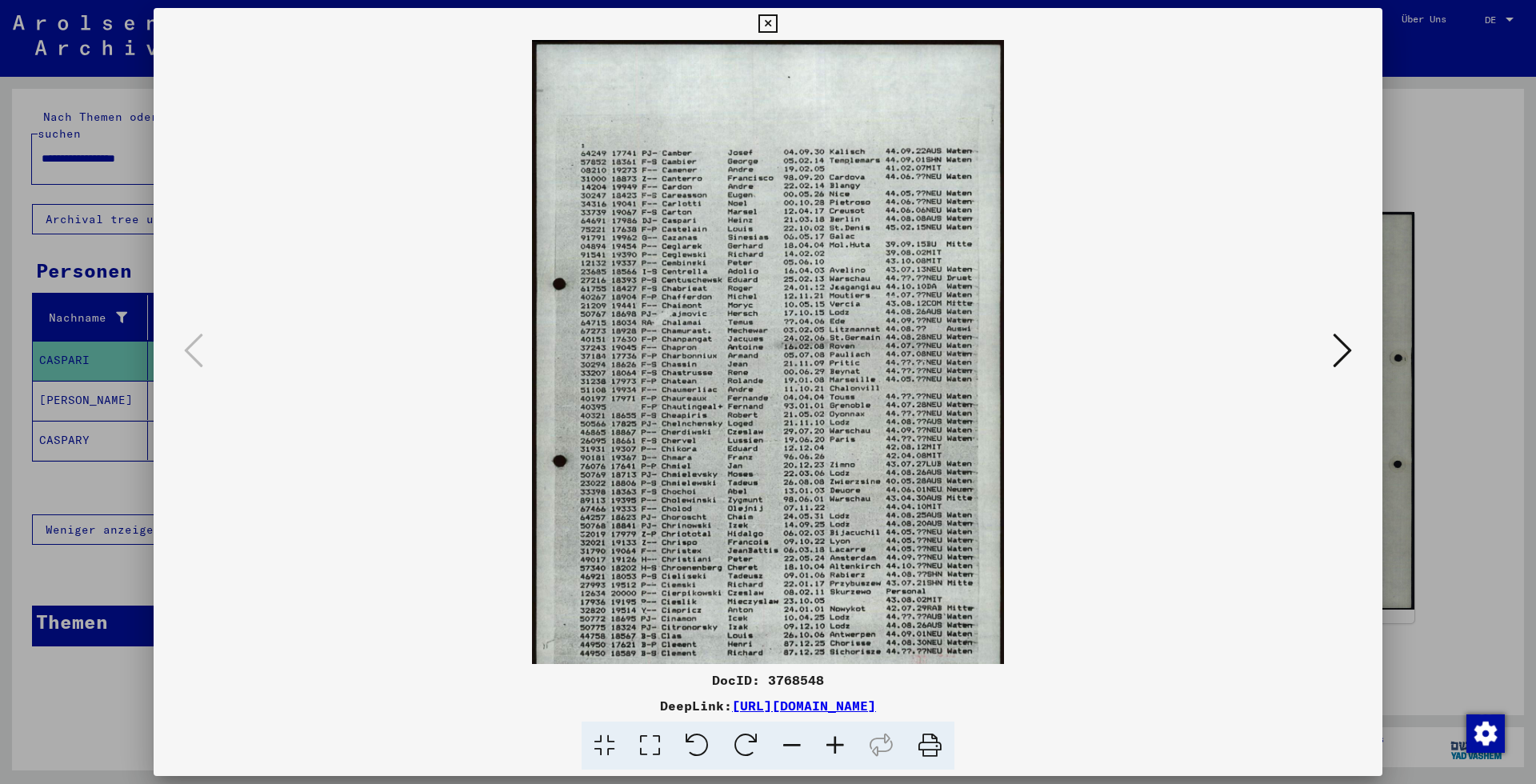
click at [846, 741] on icon at bounding box center [834, 746] width 43 height 49
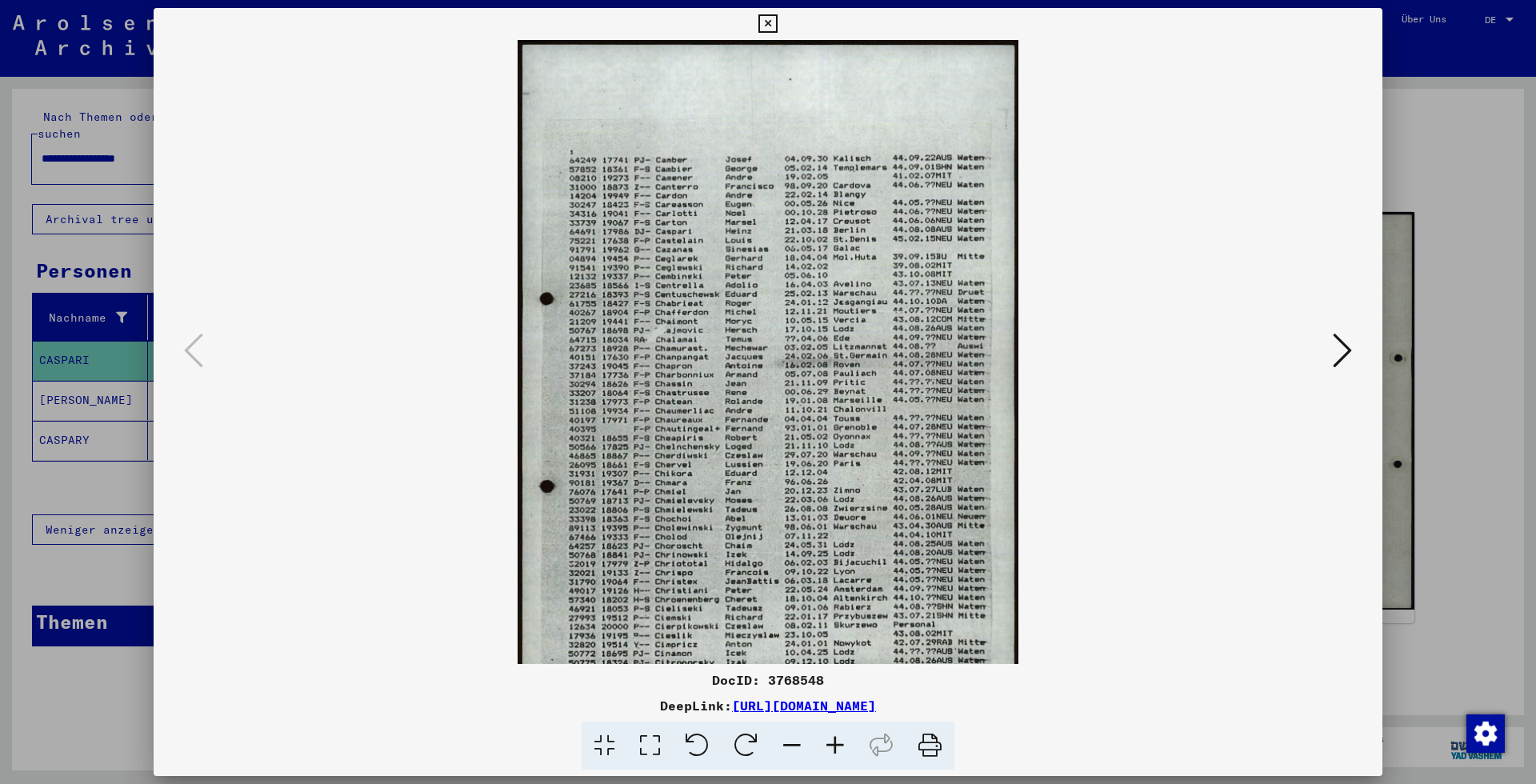
click at [845, 740] on icon at bounding box center [834, 746] width 43 height 49
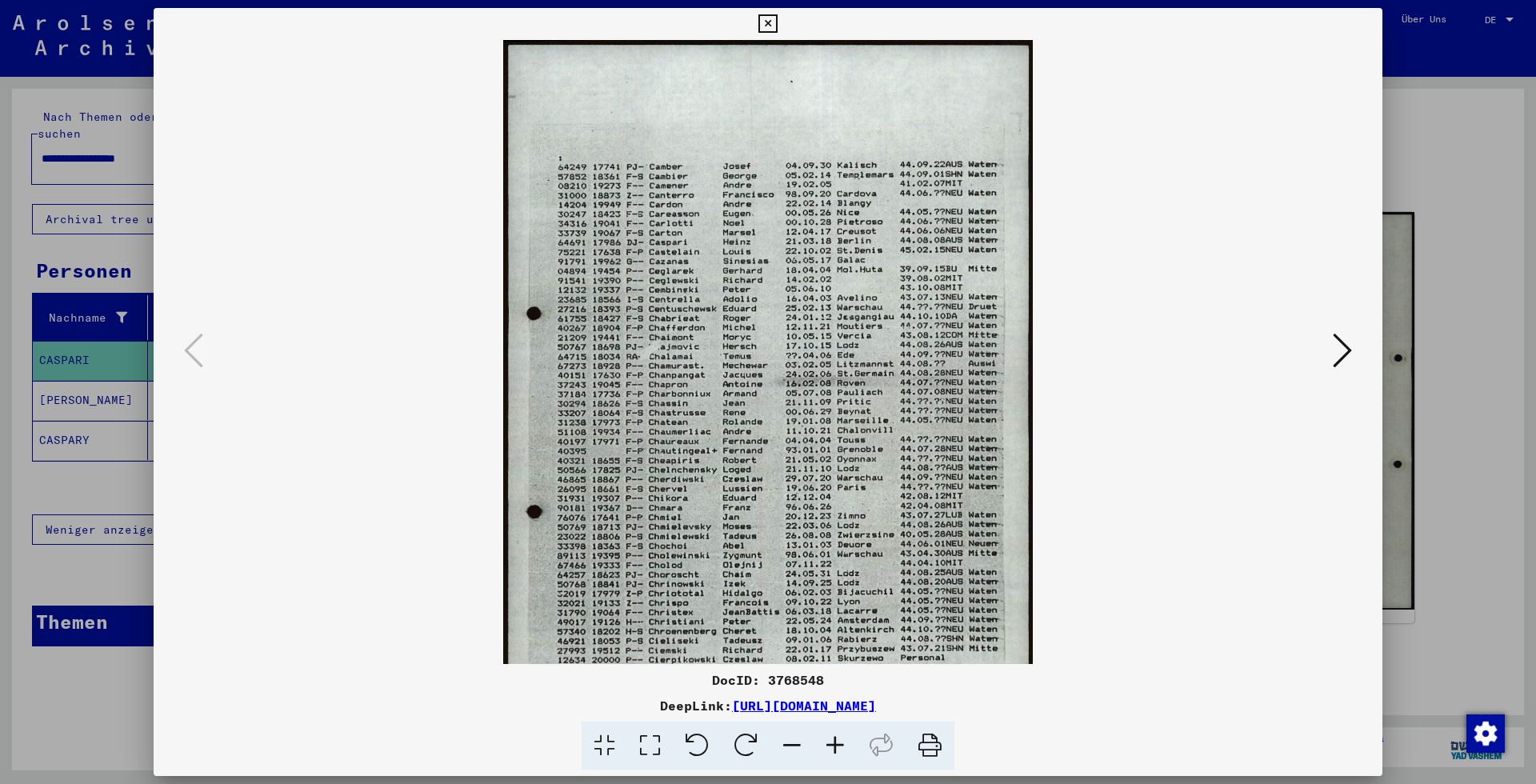
click at [844, 740] on icon at bounding box center [834, 746] width 43 height 49
click at [844, 740] on icon at bounding box center [834, 746] width 43 height 49
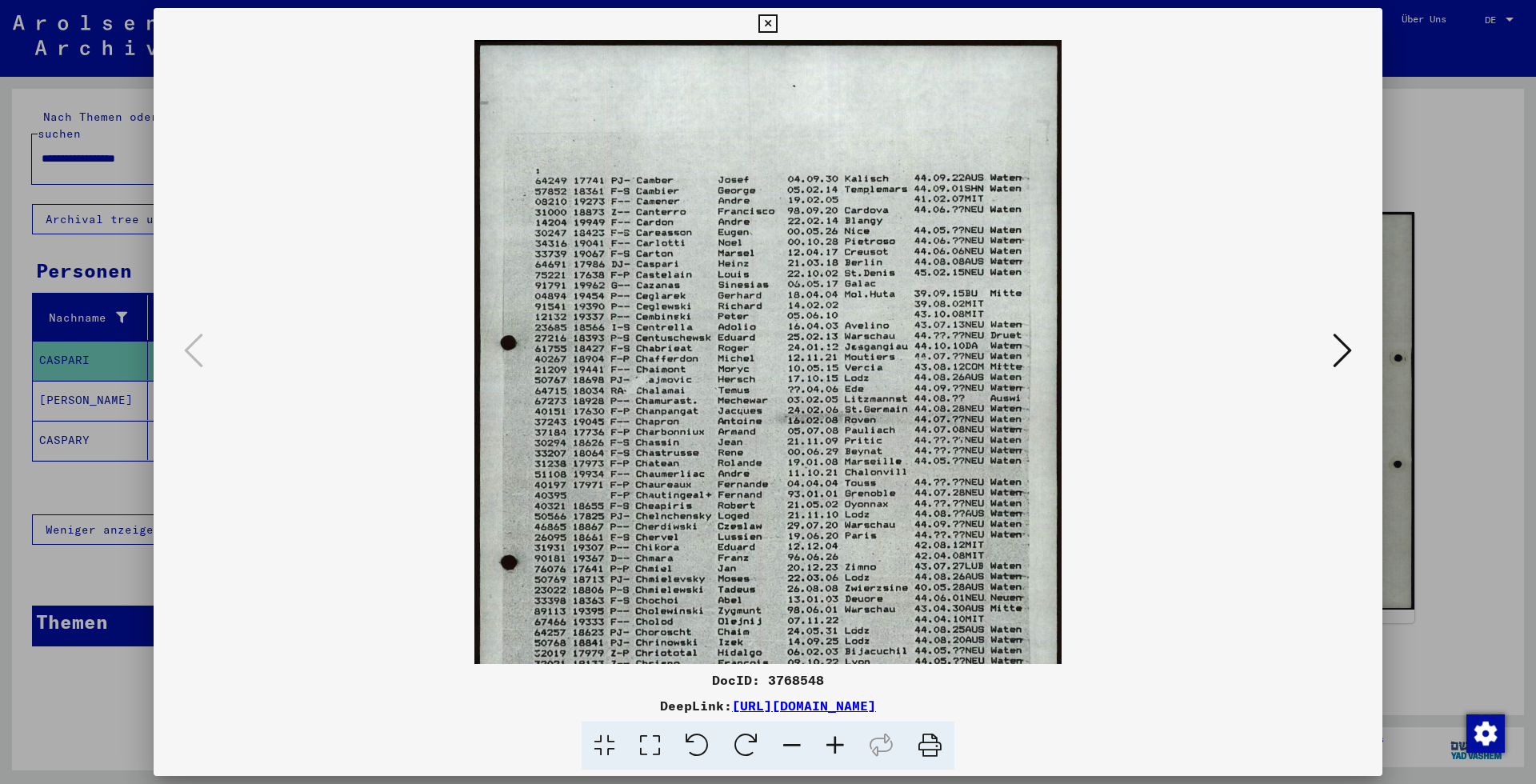
click at [844, 740] on icon at bounding box center [834, 746] width 43 height 49
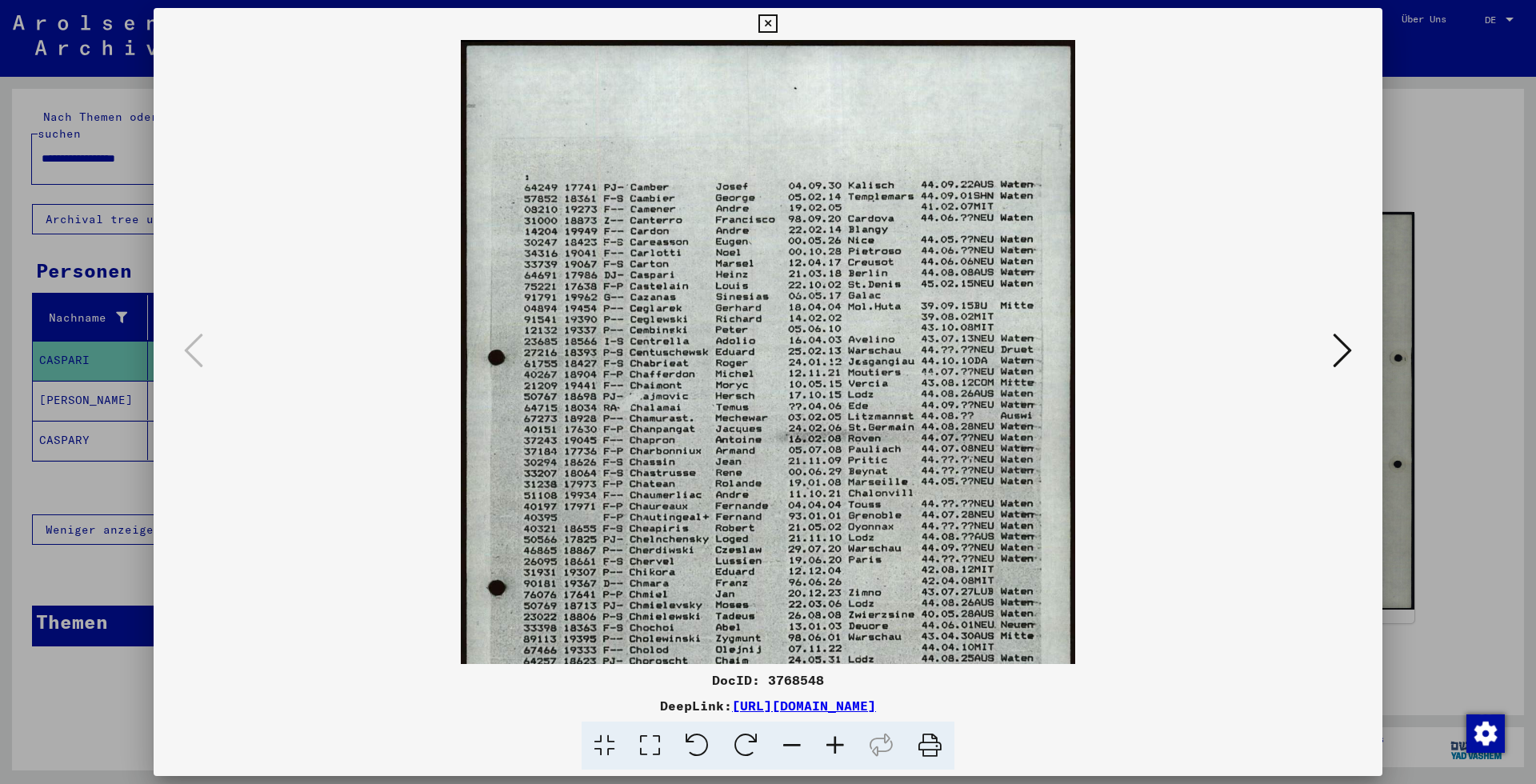
click at [844, 740] on icon at bounding box center [834, 746] width 43 height 49
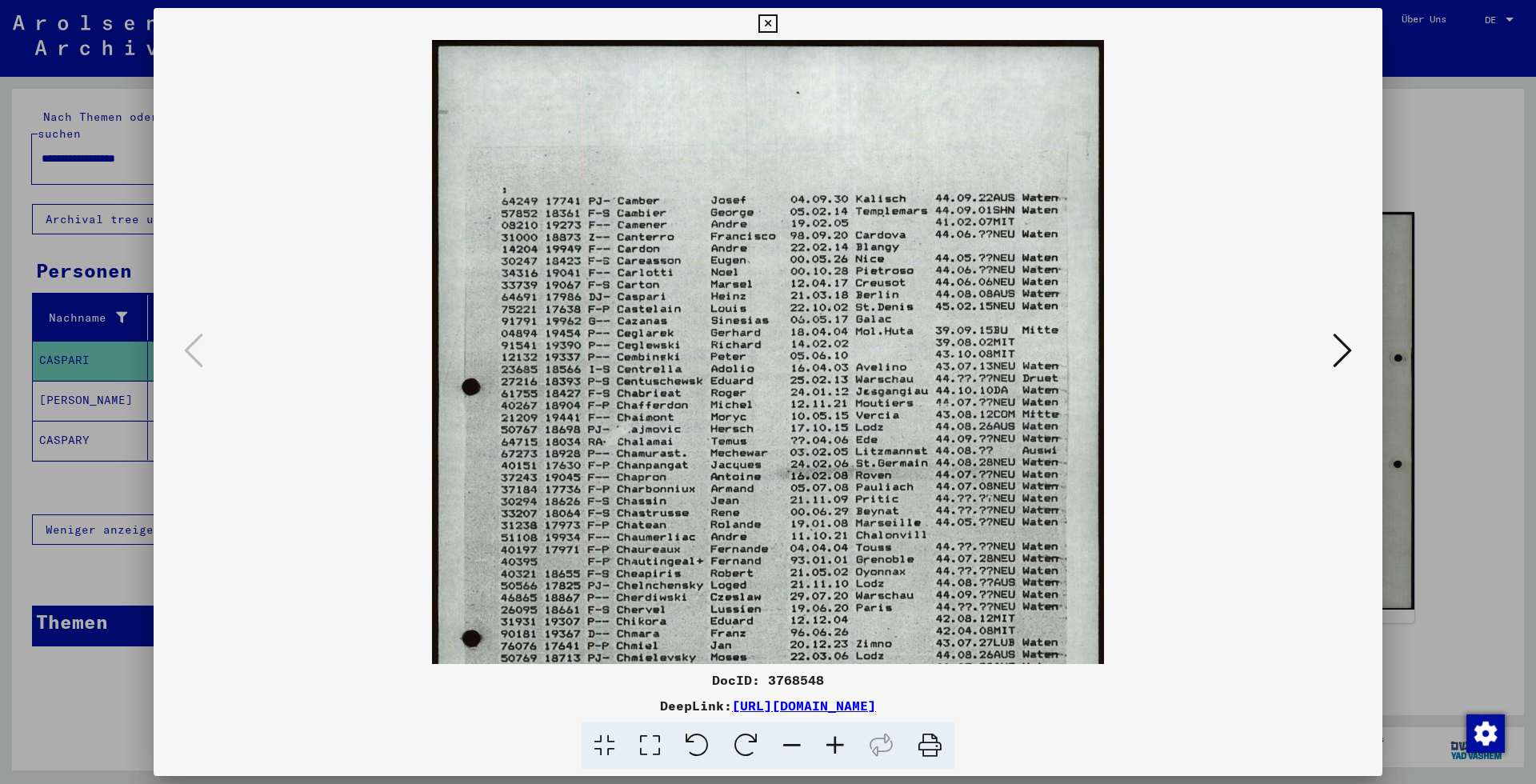
click at [844, 739] on icon at bounding box center [834, 746] width 43 height 49
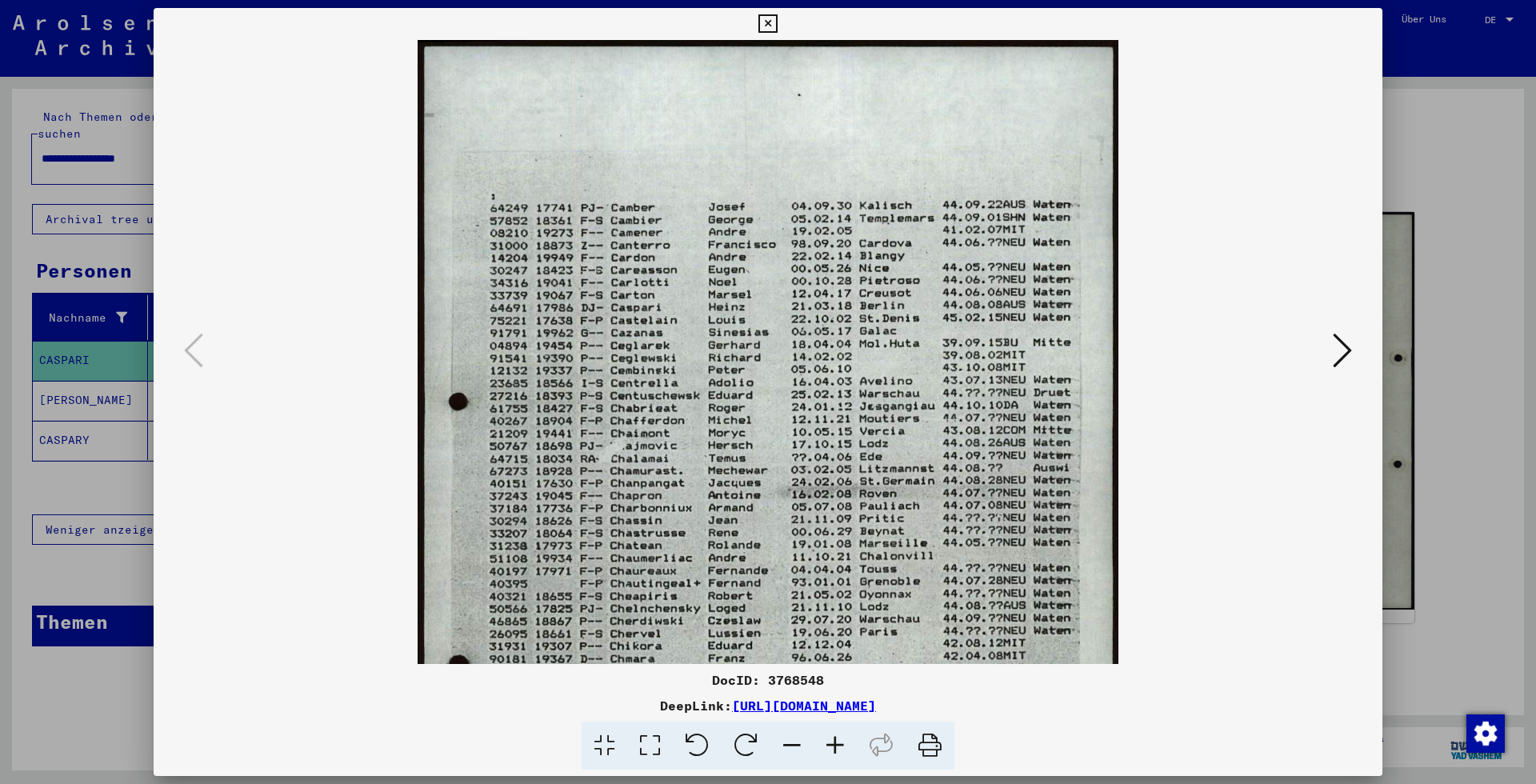
click at [844, 739] on icon at bounding box center [834, 746] width 43 height 49
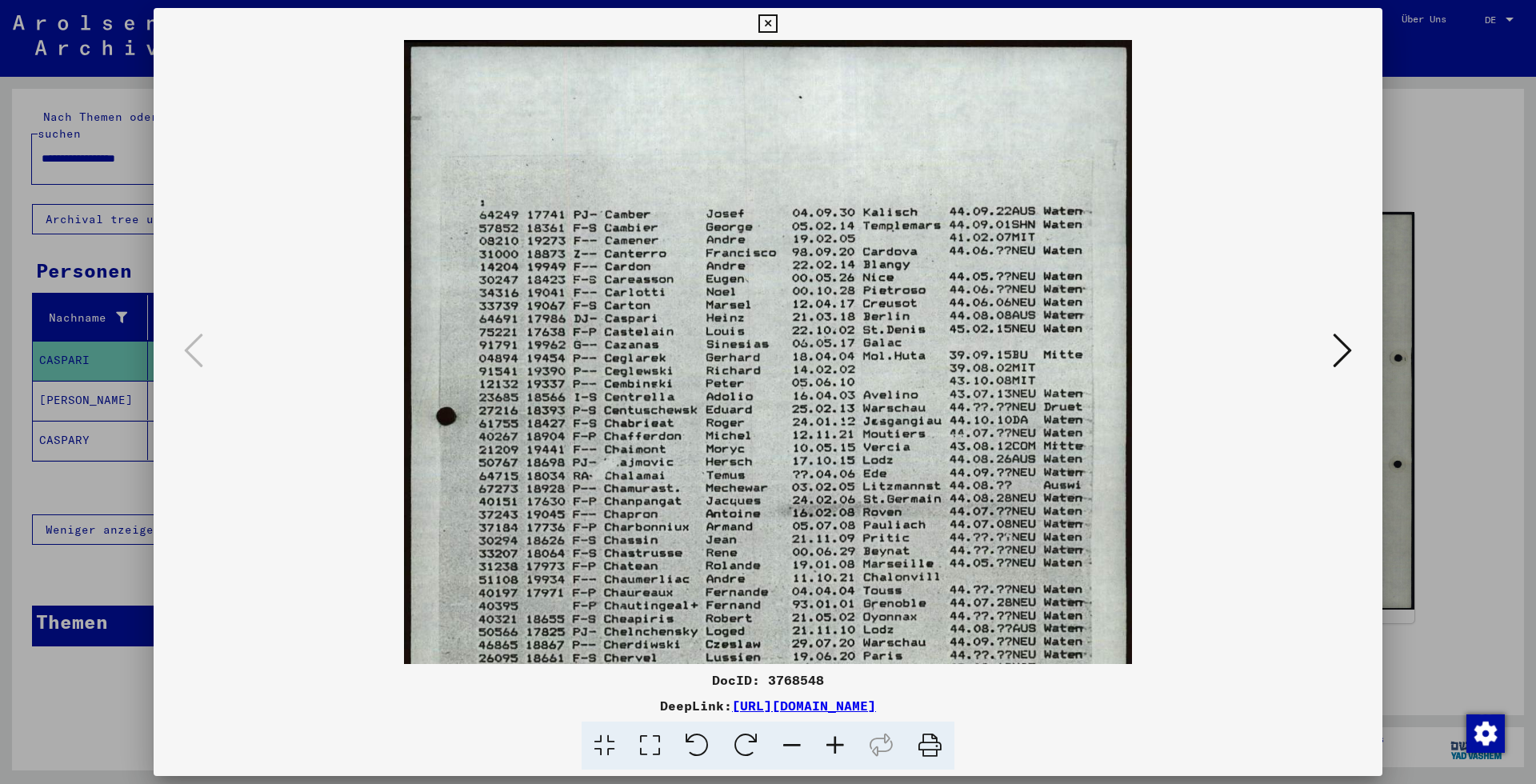
click at [843, 738] on icon at bounding box center [834, 746] width 43 height 49
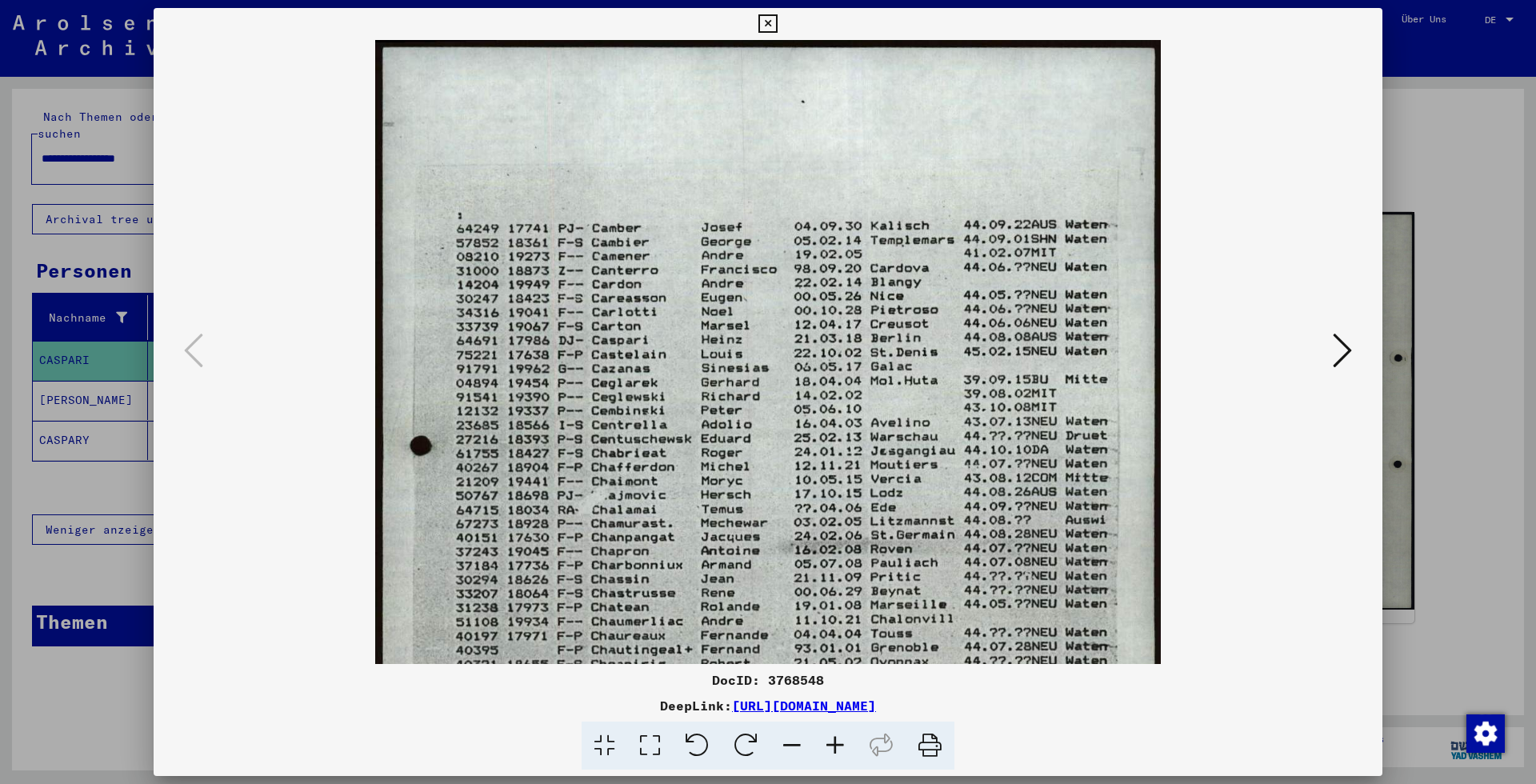
click at [843, 738] on icon at bounding box center [834, 746] width 43 height 49
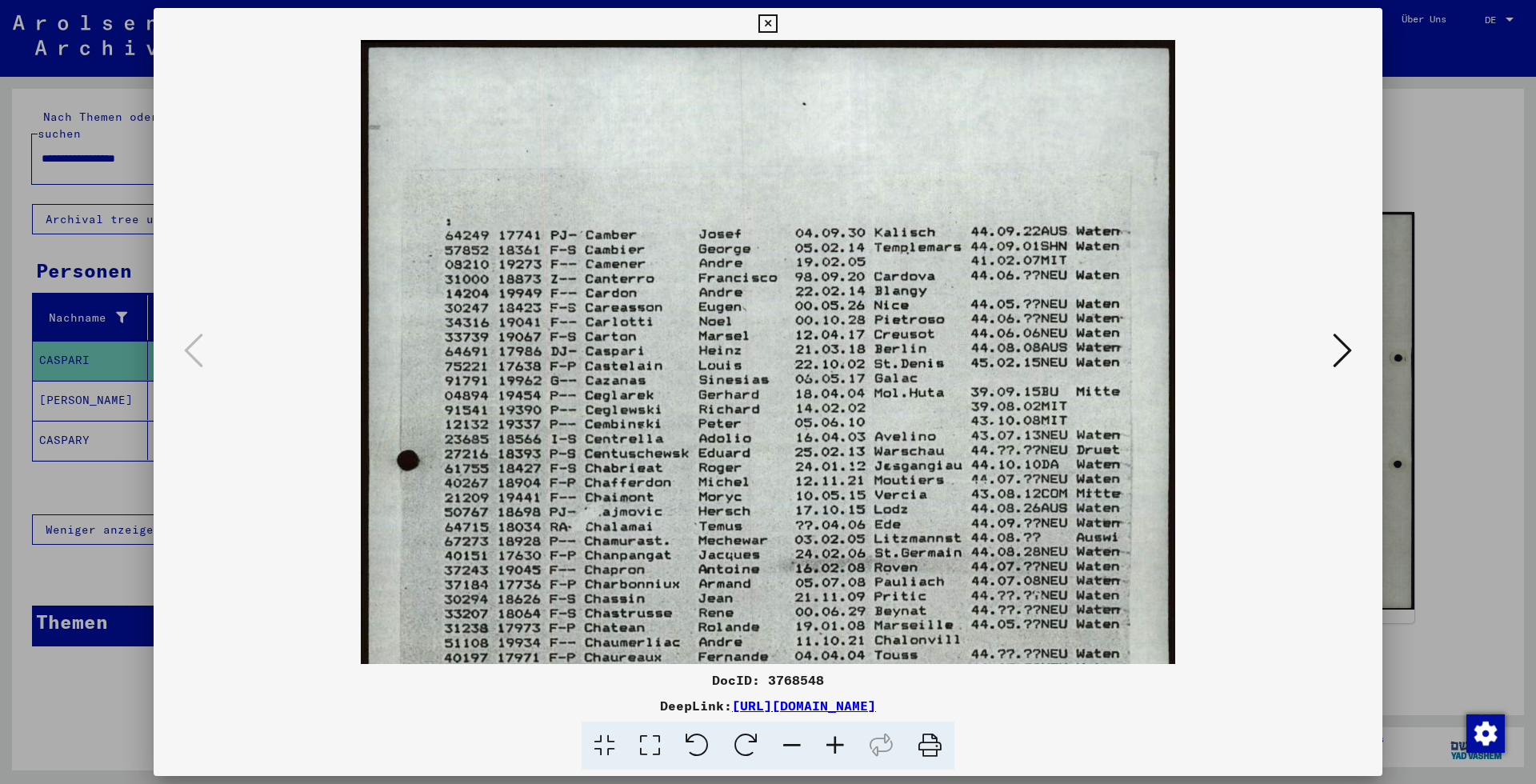
drag, startPoint x: 1443, startPoint y: 150, endPoint x: 1433, endPoint y: 156, distance: 11.7
click at [1444, 150] on div at bounding box center [768, 392] width 1536 height 784
